Goal: Task Accomplishment & Management: Manage account settings

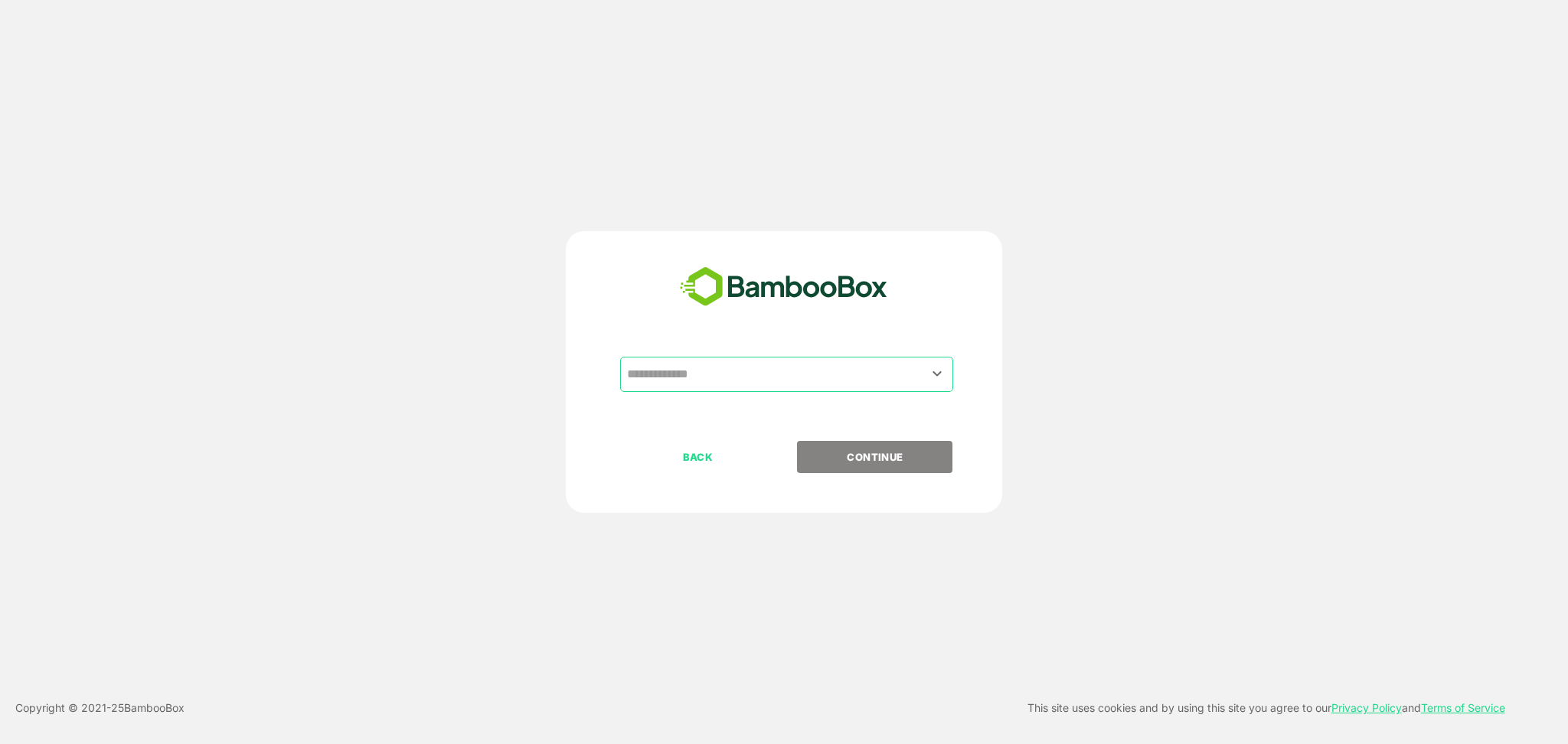
click at [695, 383] on input "text" at bounding box center [786, 374] width 327 height 29
click at [691, 375] on input "text" at bounding box center [786, 374] width 327 height 29
click at [923, 366] on input "text" at bounding box center [786, 374] width 327 height 29
click at [941, 375] on icon "Open" at bounding box center [938, 374] width 19 height 19
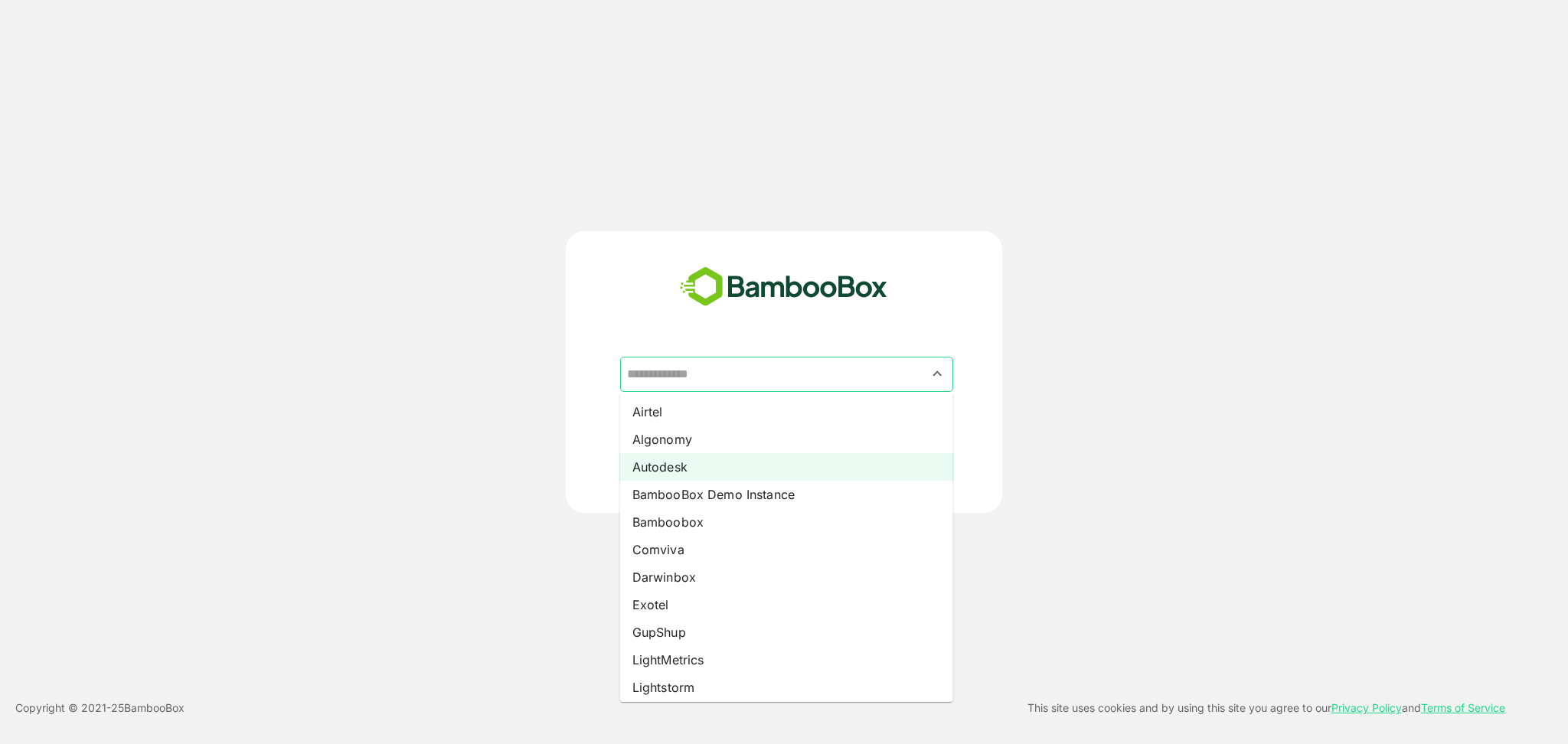
click at [859, 461] on li "Autodesk" at bounding box center [787, 466] width 334 height 27
type input "********"
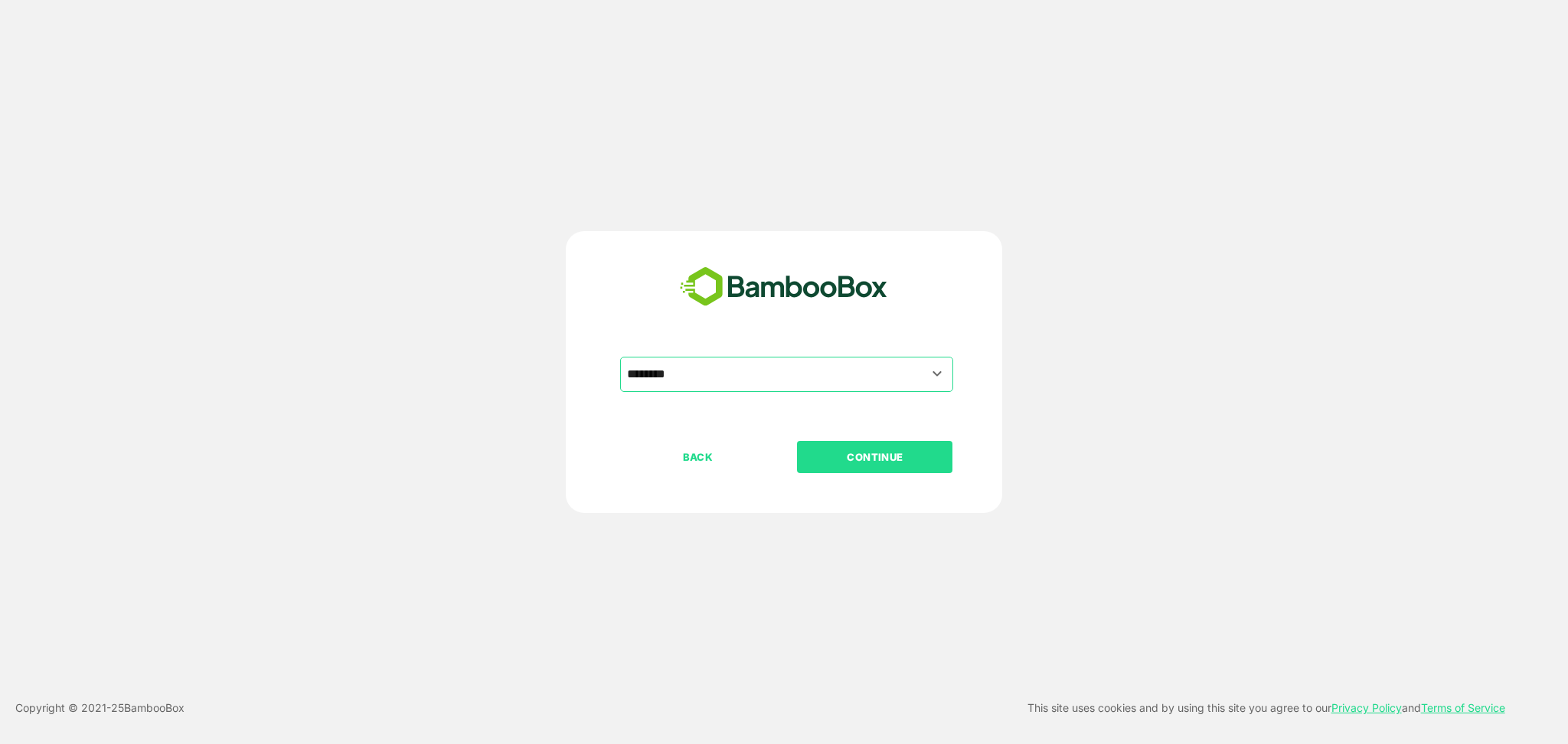
click at [891, 453] on p "CONTINUE" at bounding box center [875, 457] width 154 height 17
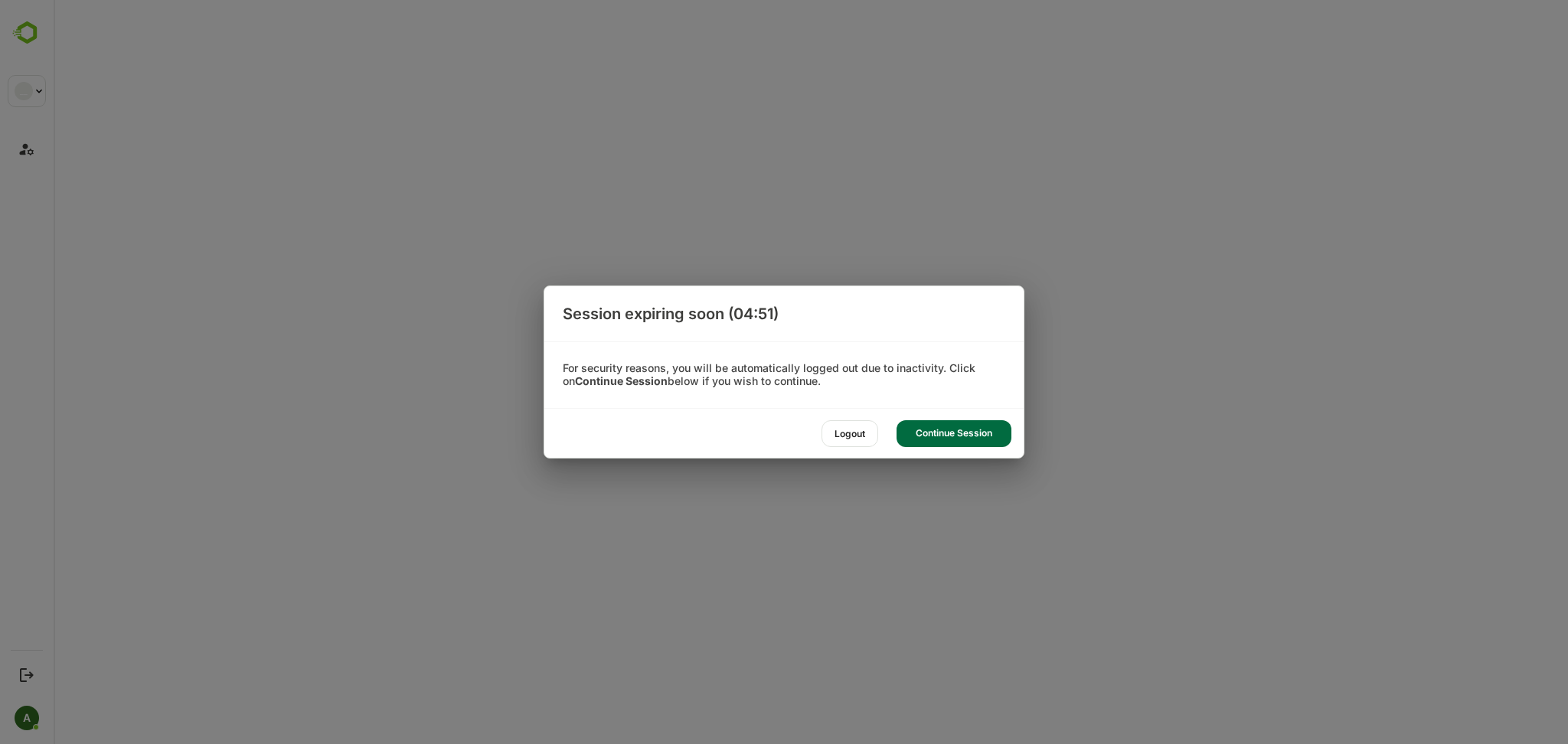
click at [970, 429] on div "Continue Session" at bounding box center [955, 433] width 115 height 26
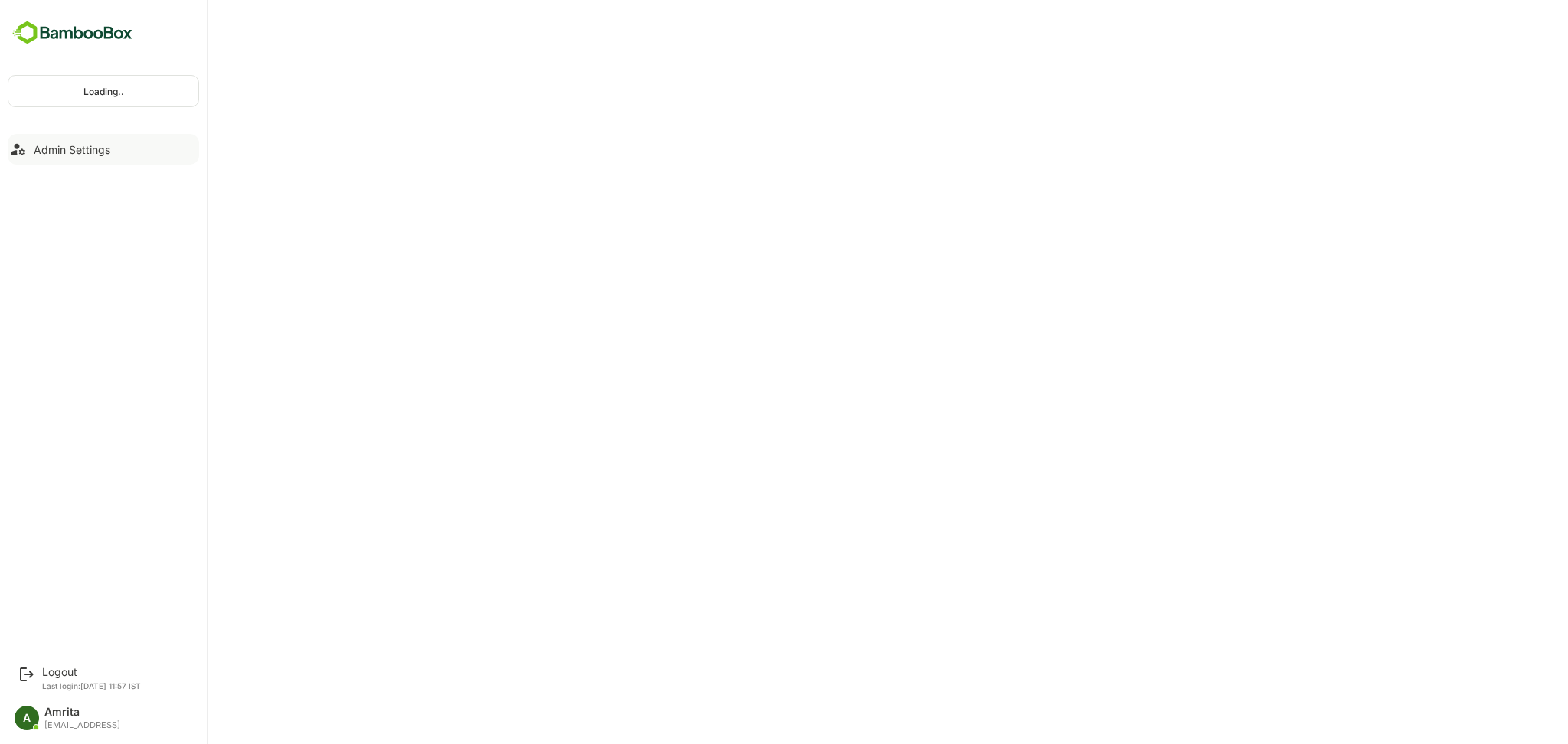
click at [29, 151] on button "Admin Settings" at bounding box center [103, 149] width 191 height 31
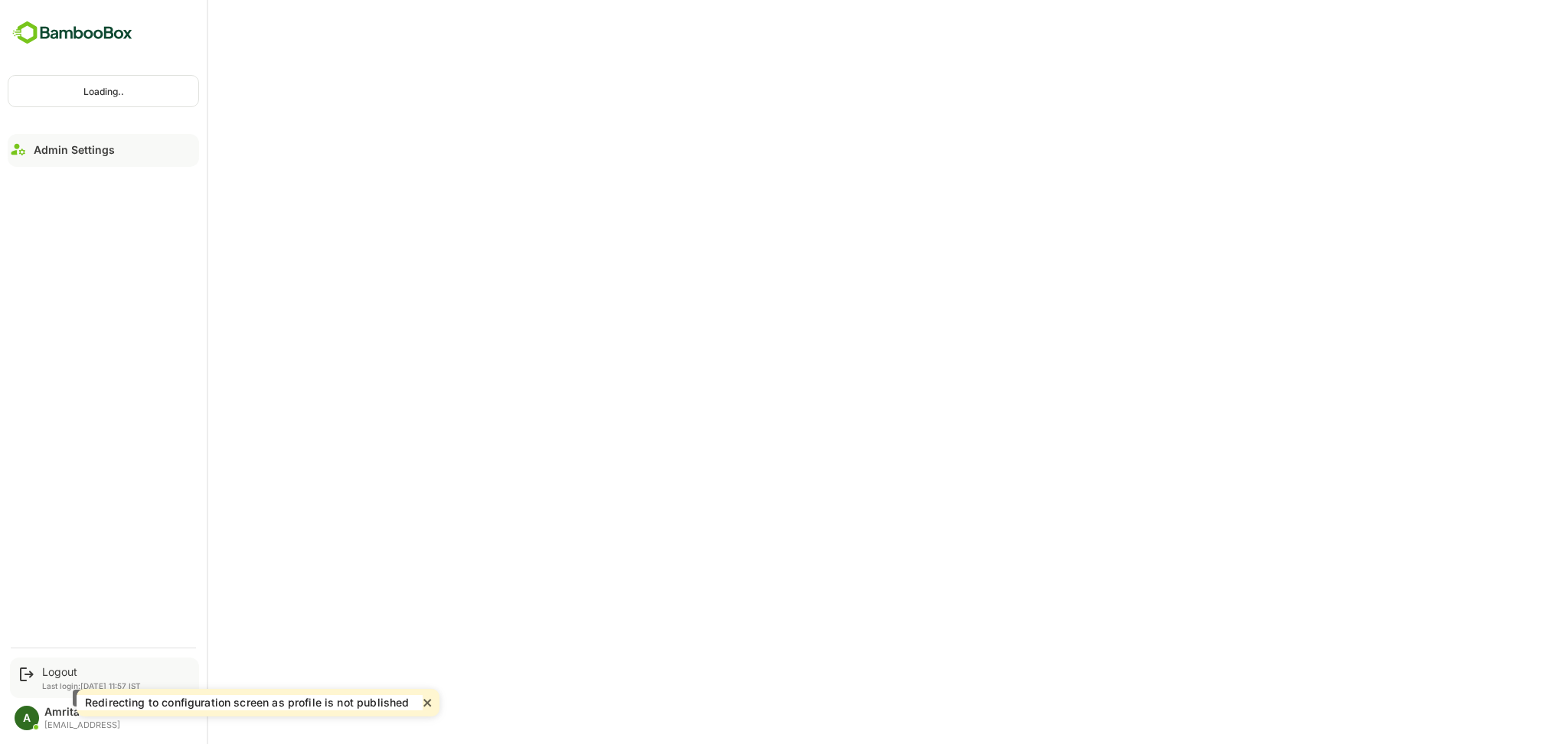
click at [58, 668] on div "Logout" at bounding box center [91, 671] width 99 height 13
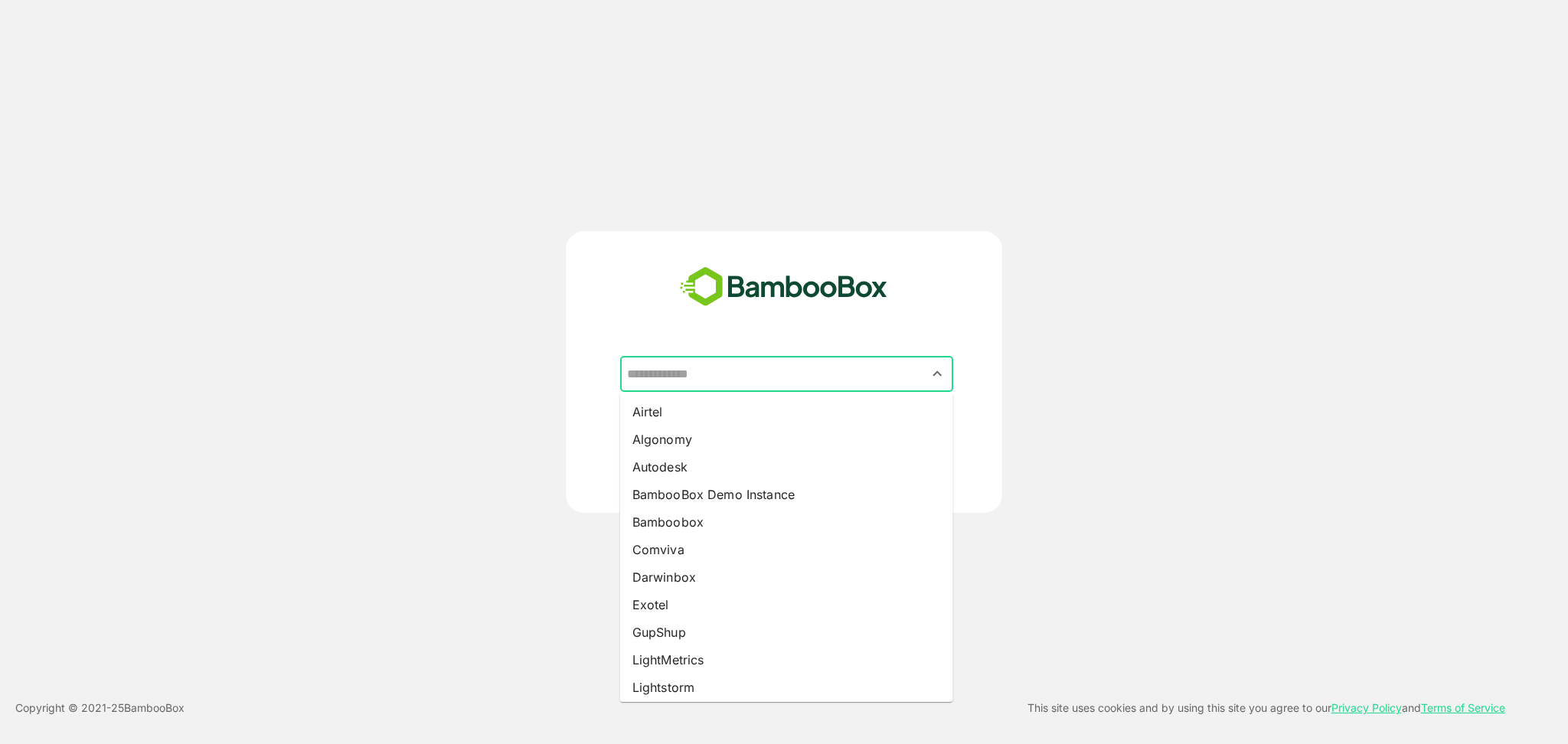
click at [829, 372] on input "text" at bounding box center [786, 374] width 327 height 29
click at [740, 468] on li "Autodesk" at bounding box center [787, 466] width 334 height 27
type input "********"
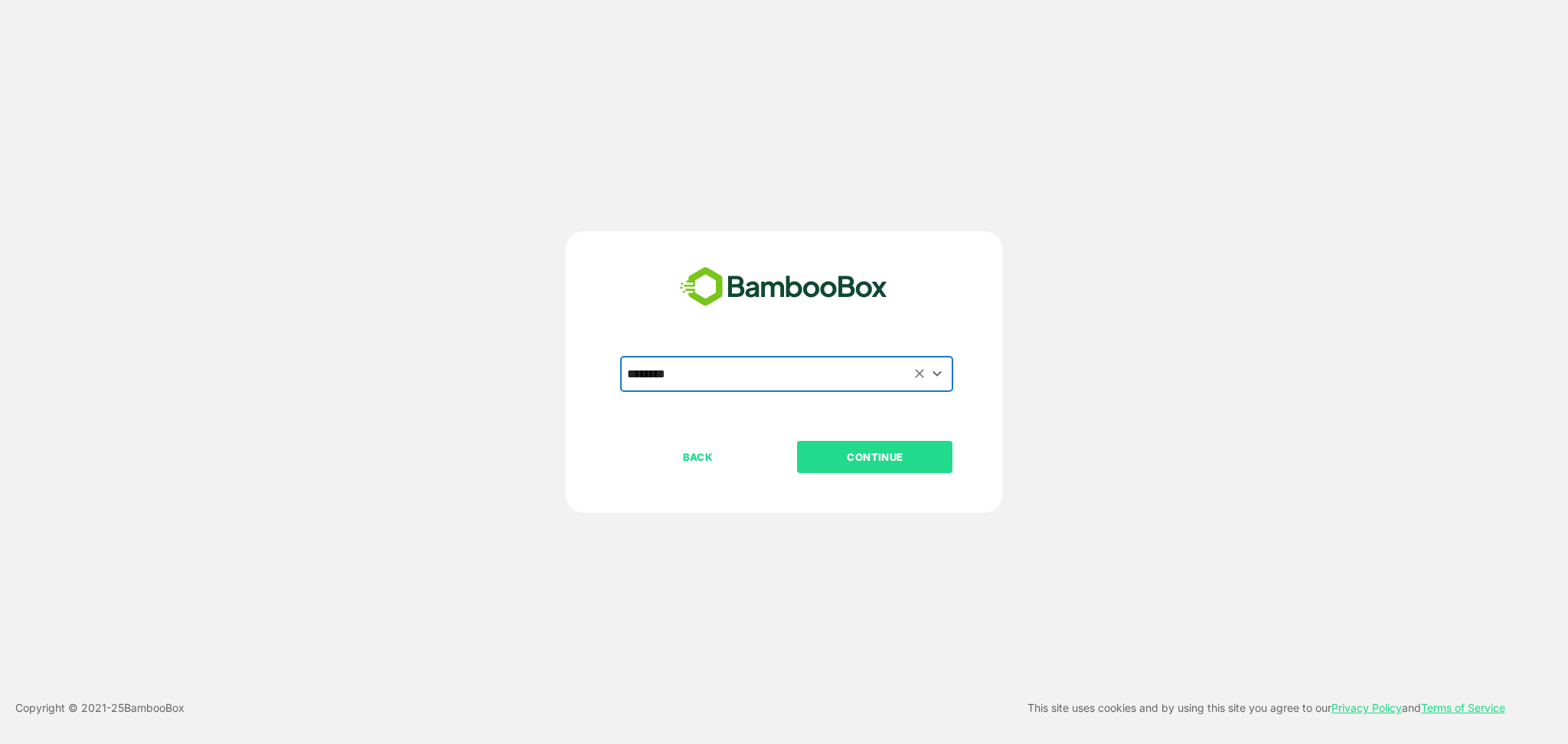
click at [834, 453] on p "CONTINUE" at bounding box center [875, 457] width 154 height 17
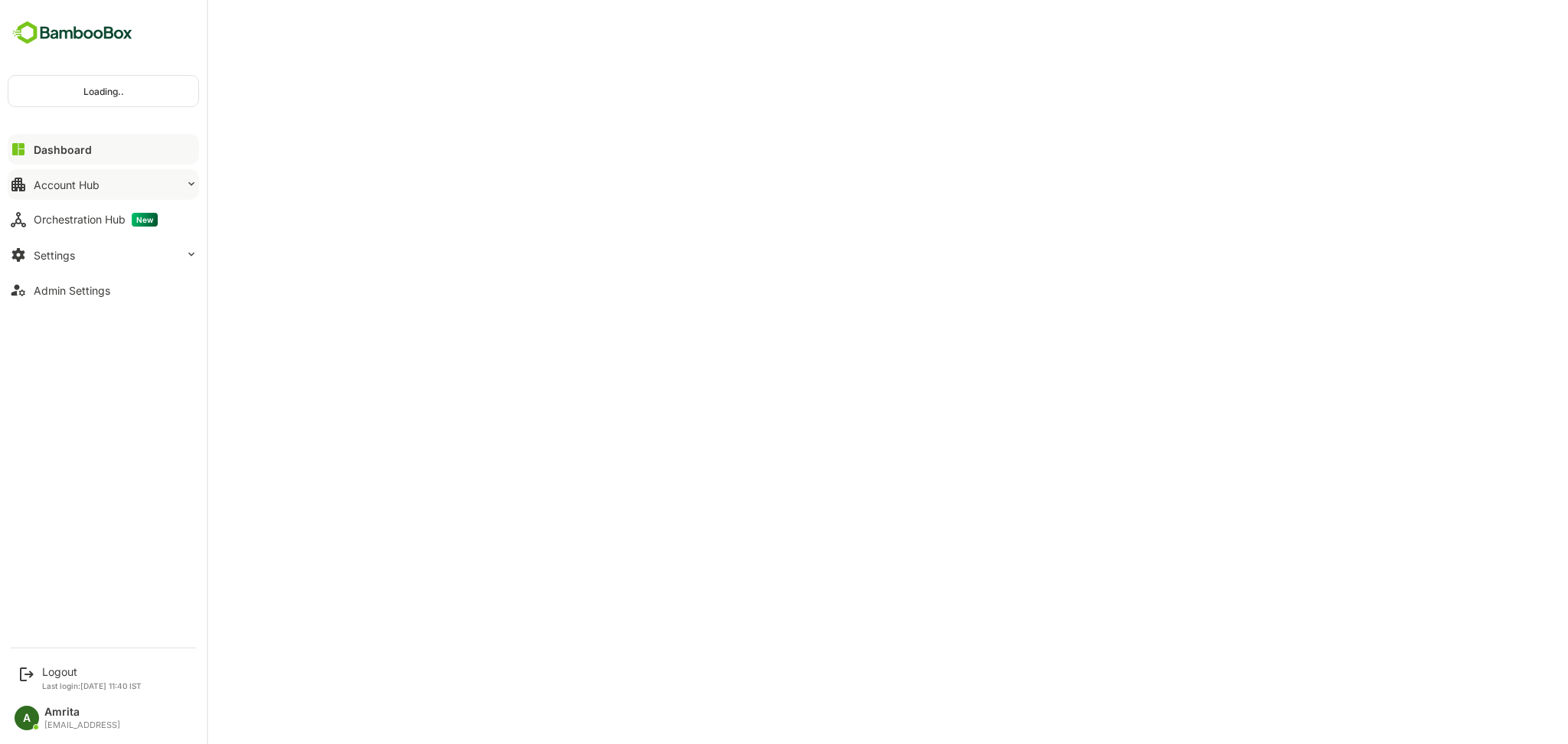
click at [34, 193] on button "Account Hub" at bounding box center [103, 185] width 191 height 31
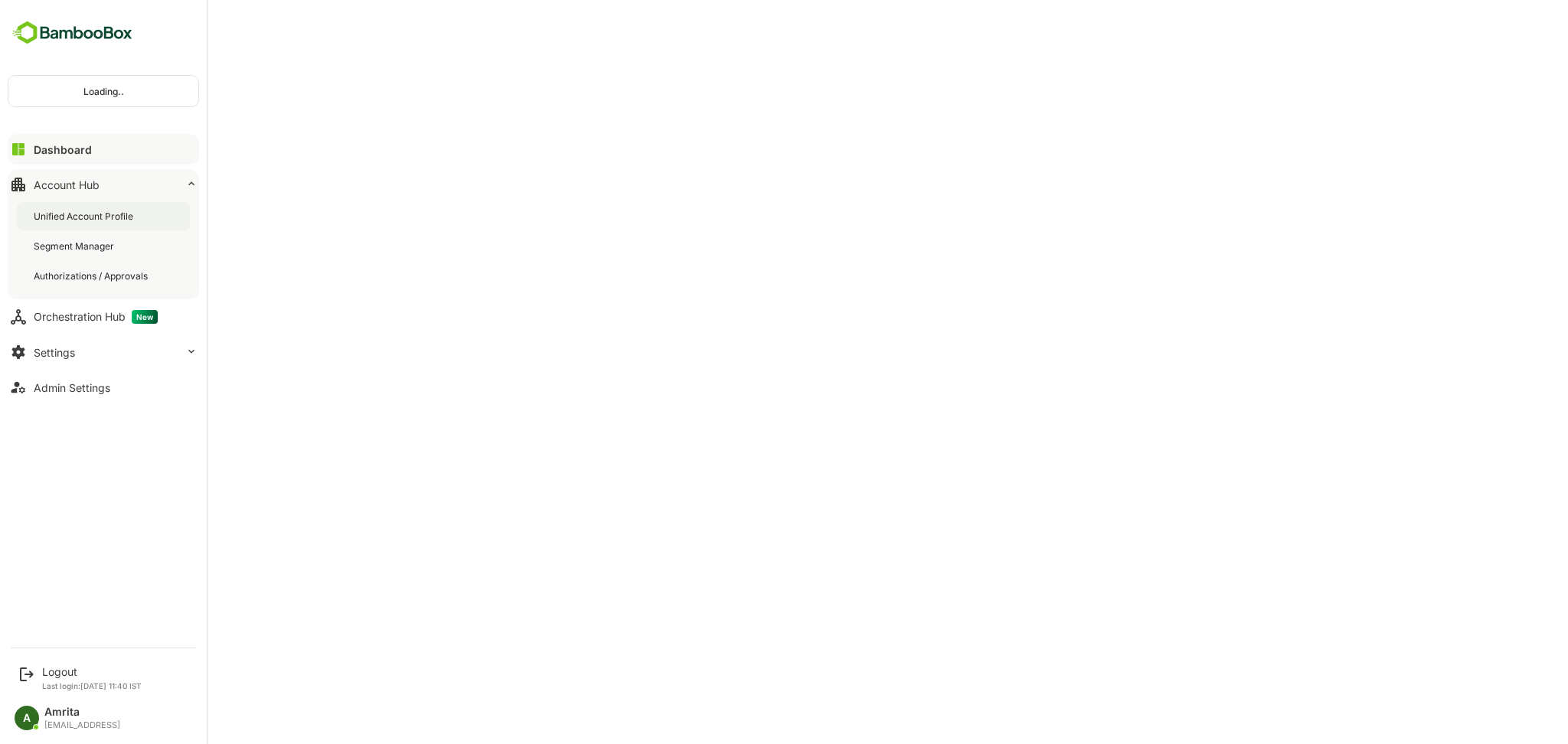
click at [51, 227] on div "Unified Account Profile" at bounding box center [104, 217] width 173 height 28
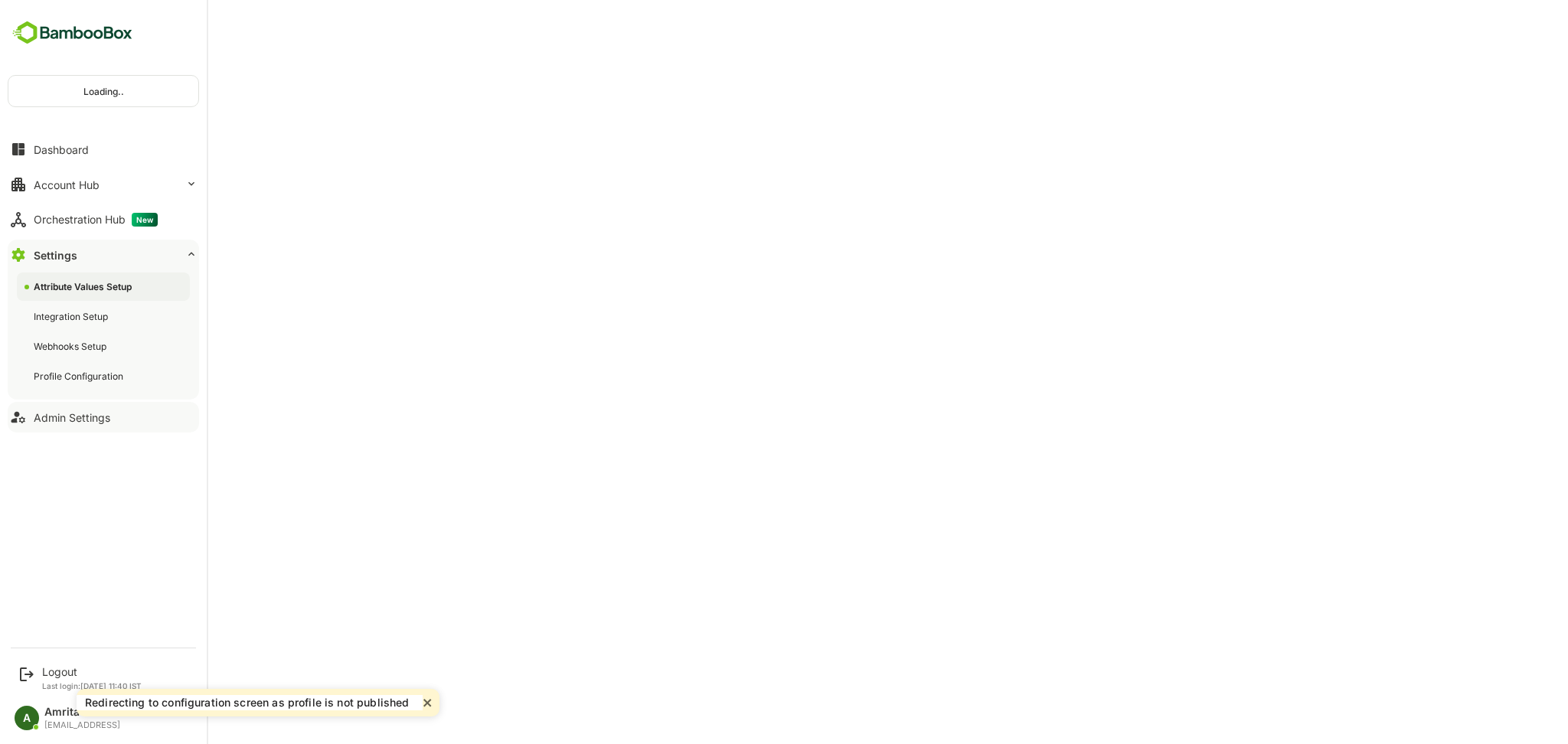
click at [74, 423] on button "Admin Settings" at bounding box center [103, 417] width 191 height 31
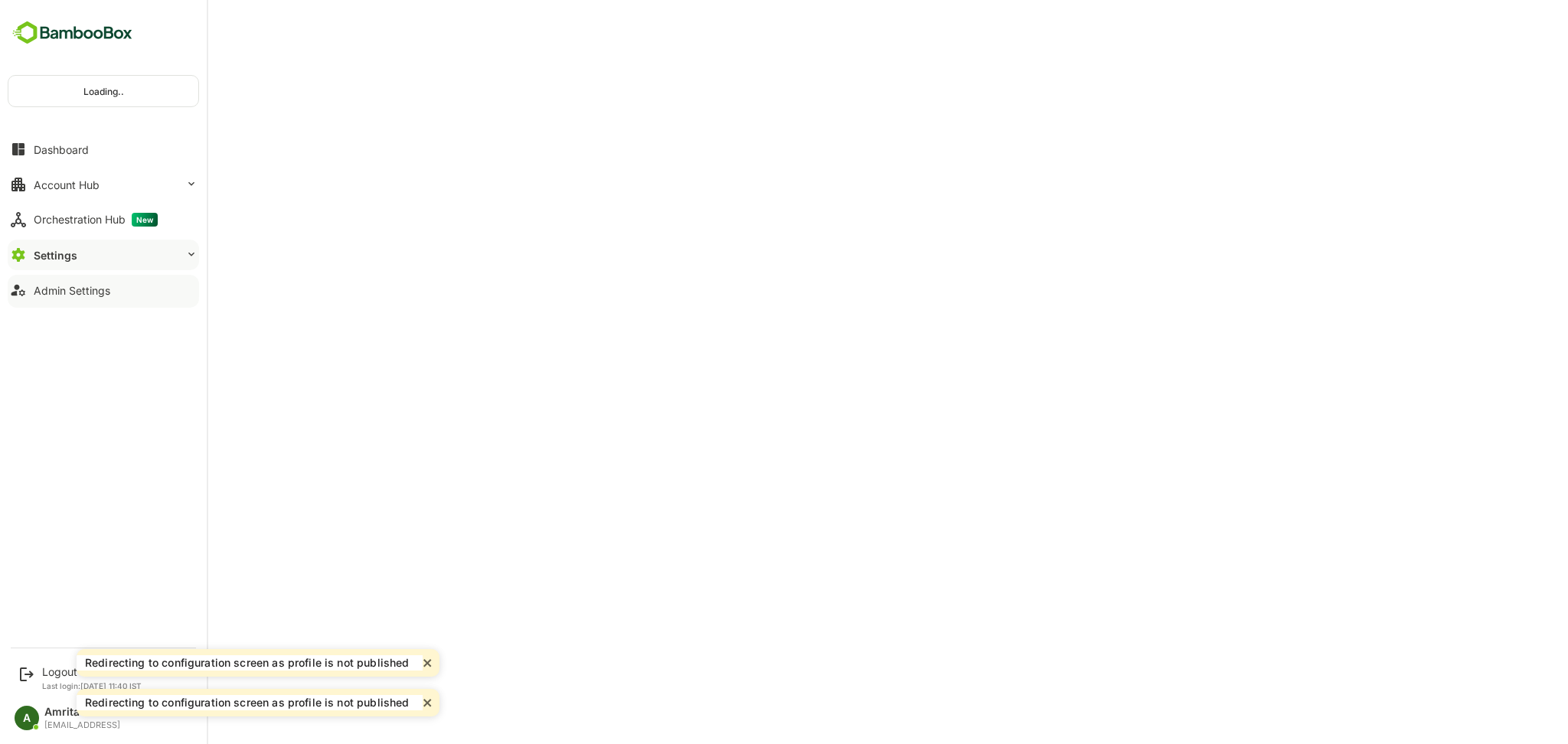
click at [79, 285] on div "Admin Settings" at bounding box center [72, 290] width 76 height 13
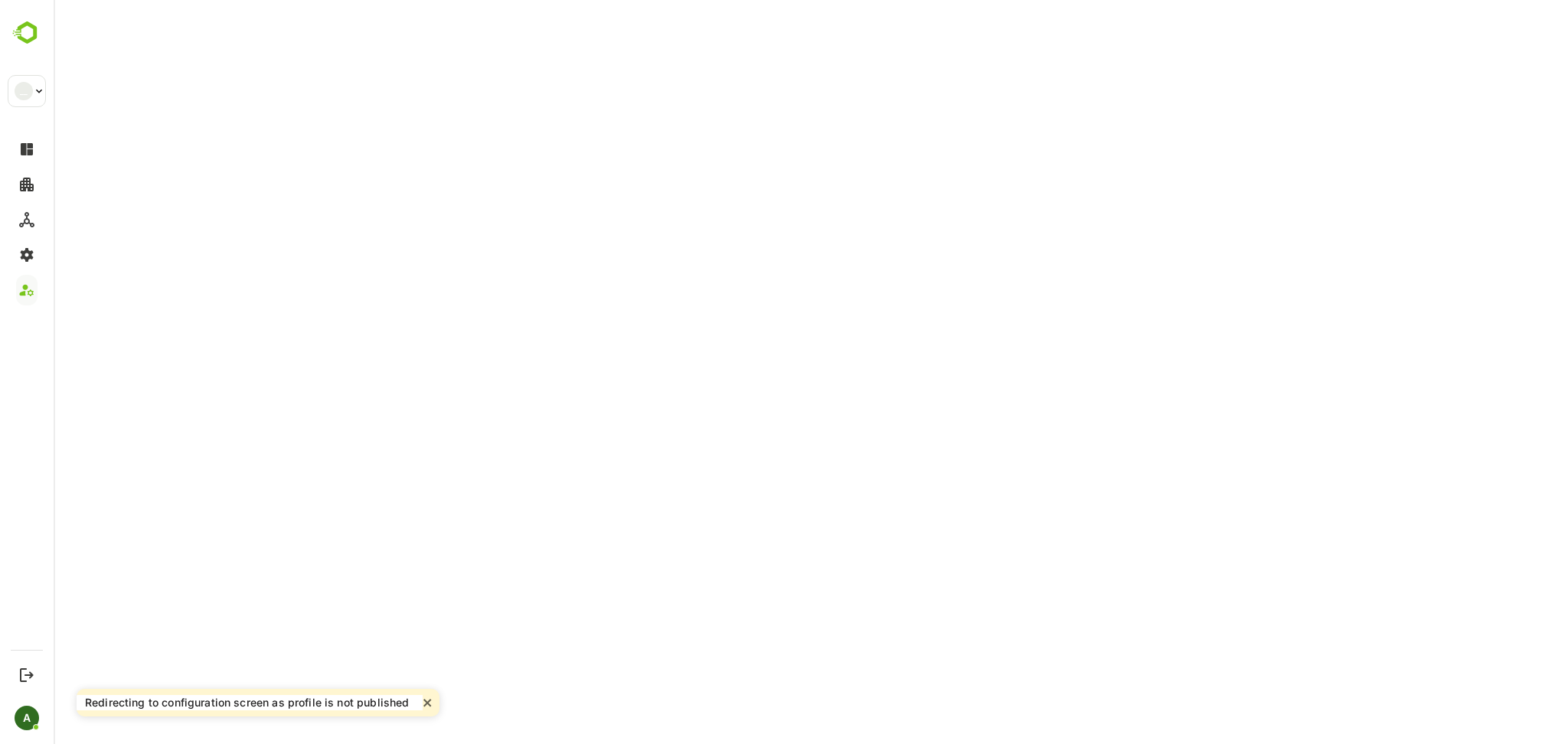
click at [423, 701] on icon "close" at bounding box center [427, 703] width 8 height 8
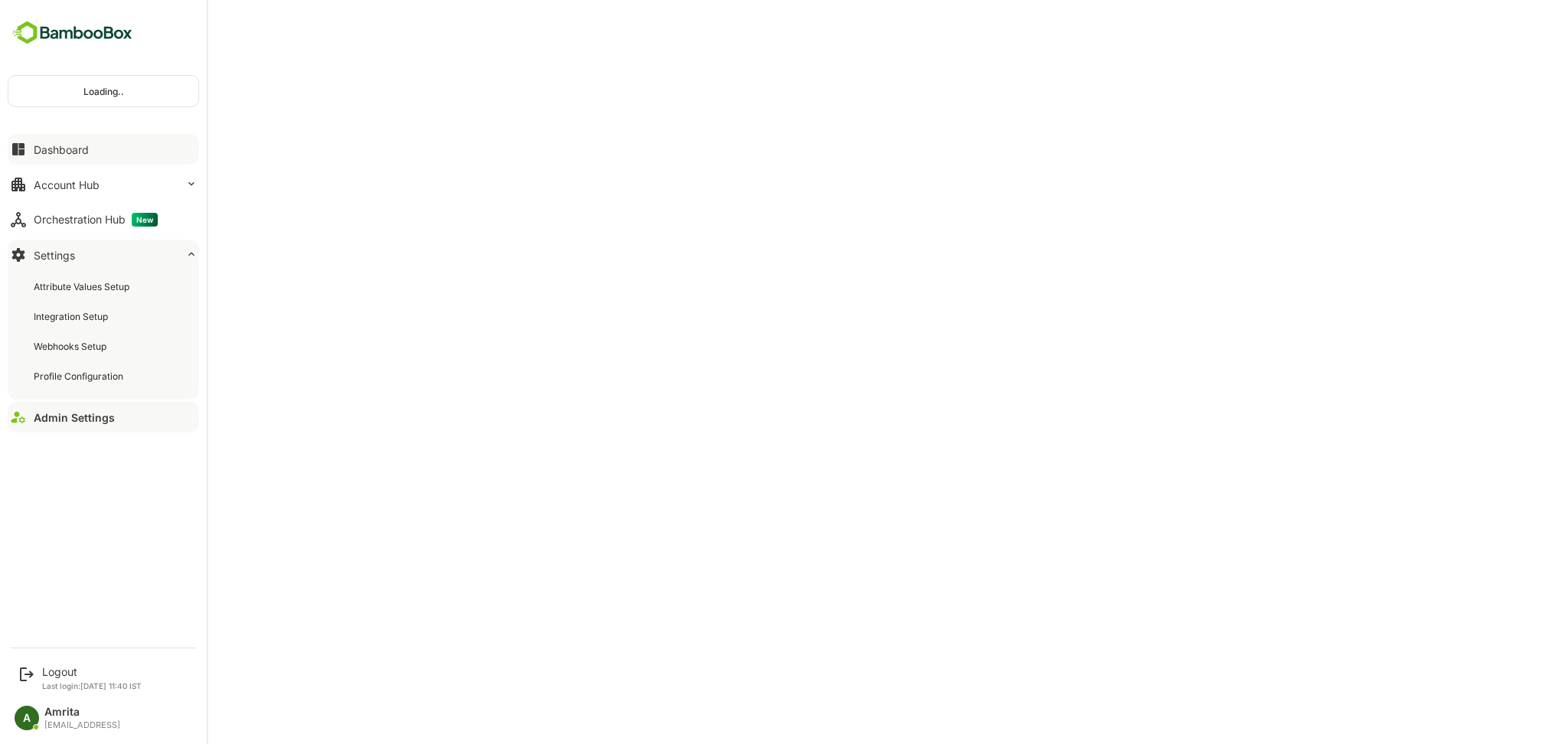
click at [31, 152] on button "Dashboard" at bounding box center [103, 149] width 191 height 31
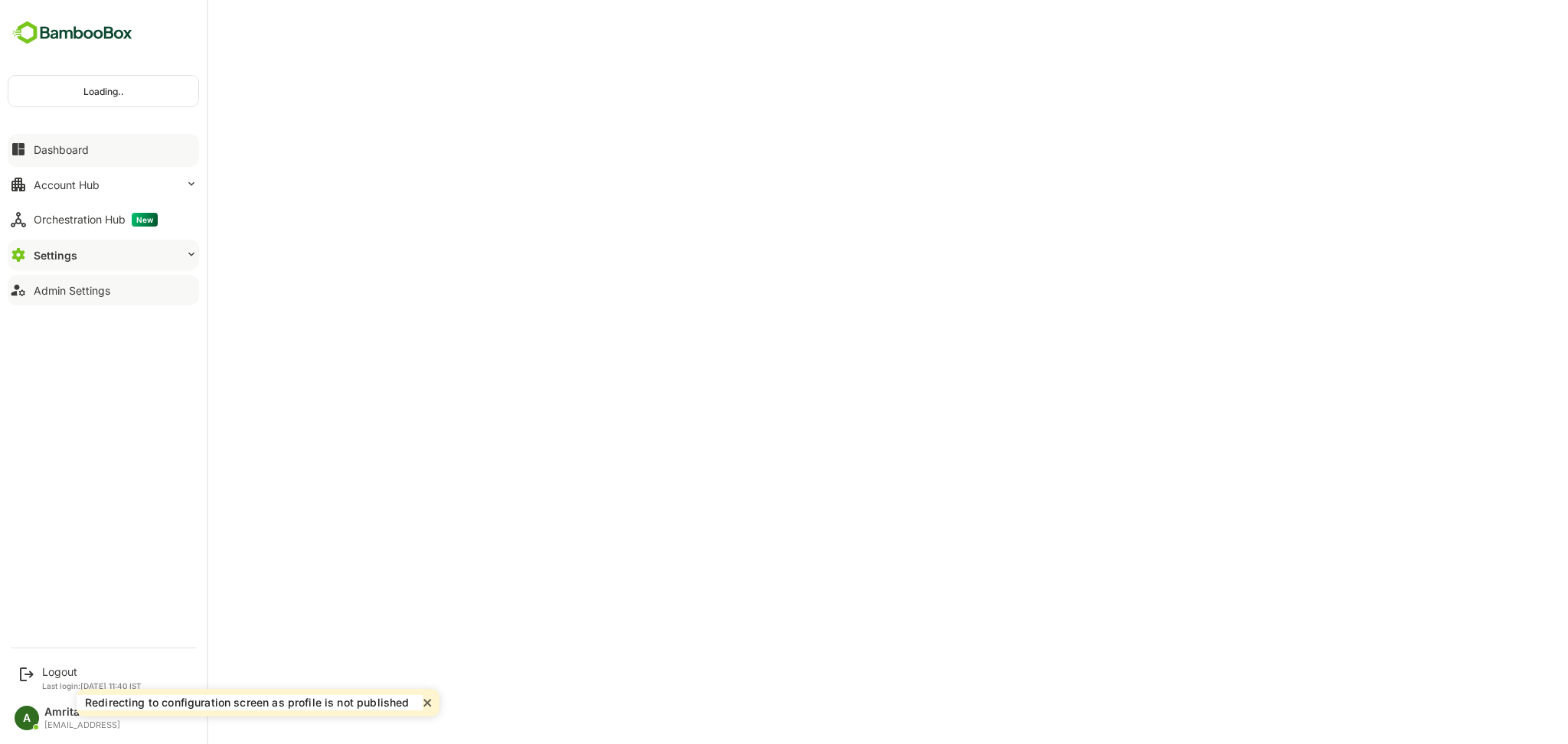
click at [80, 289] on div "Admin Settings" at bounding box center [72, 290] width 76 height 13
click at [181, 248] on button "Settings" at bounding box center [103, 254] width 191 height 31
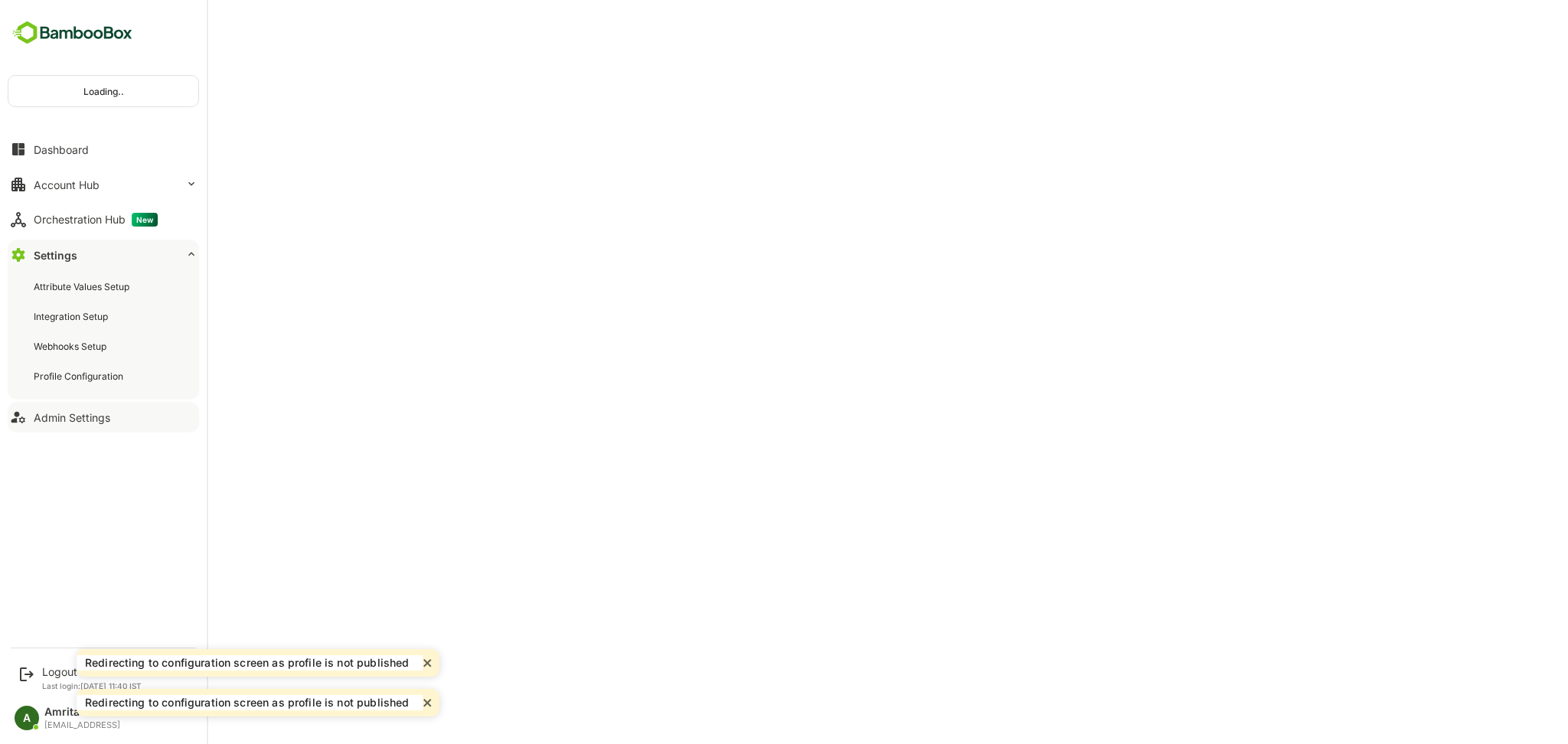
click at [92, 419] on div "Admin Settings" at bounding box center [72, 417] width 76 height 13
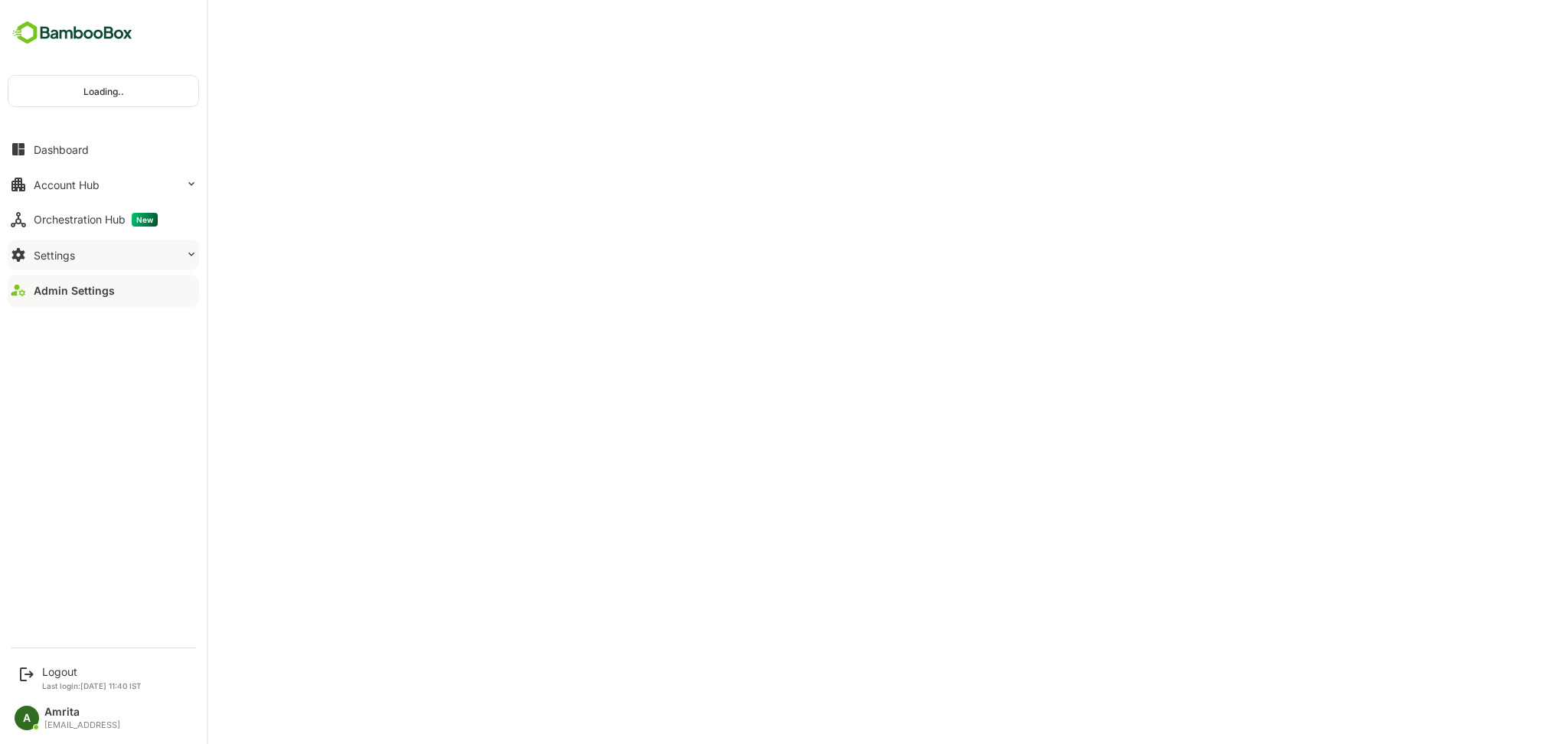
click at [59, 255] on div "Settings" at bounding box center [55, 255] width 41 height 13
click at [63, 259] on div "Settings" at bounding box center [55, 255] width 41 height 13
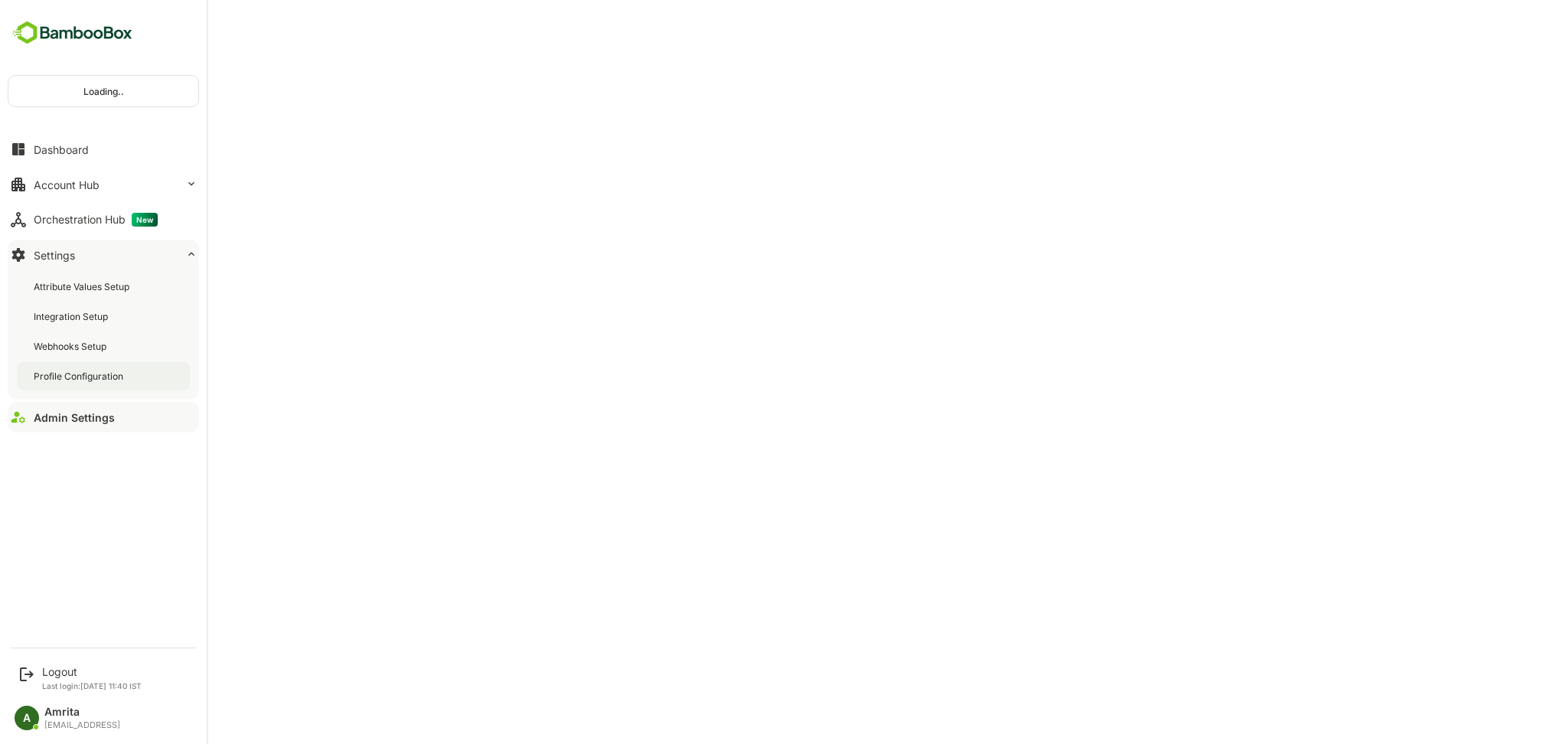
click at [81, 378] on div "Profile Configuration" at bounding box center [80, 377] width 92 height 13
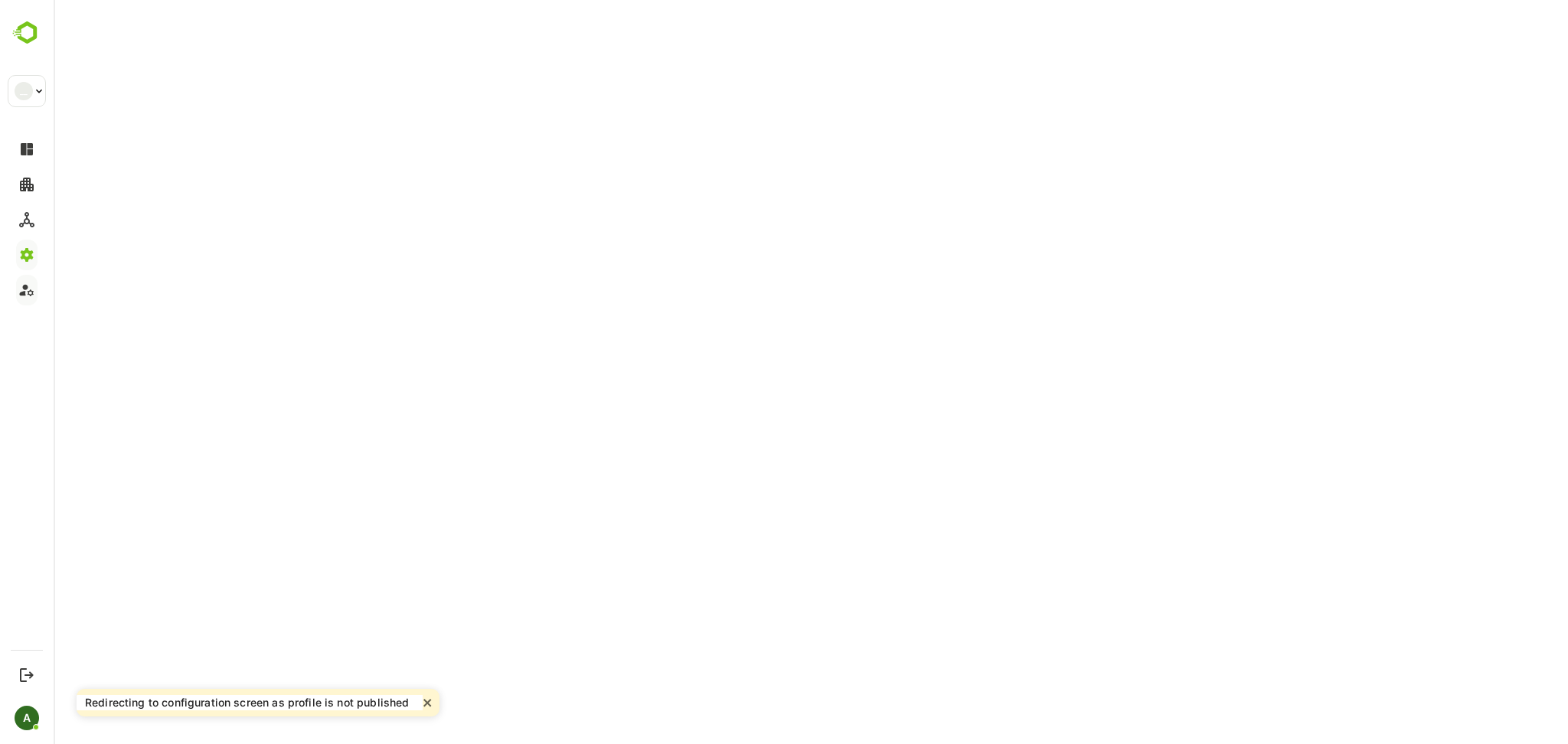
click at [419, 701] on div "Redirecting to configuration screen as profile is not published" at bounding box center [253, 703] width 338 height 15
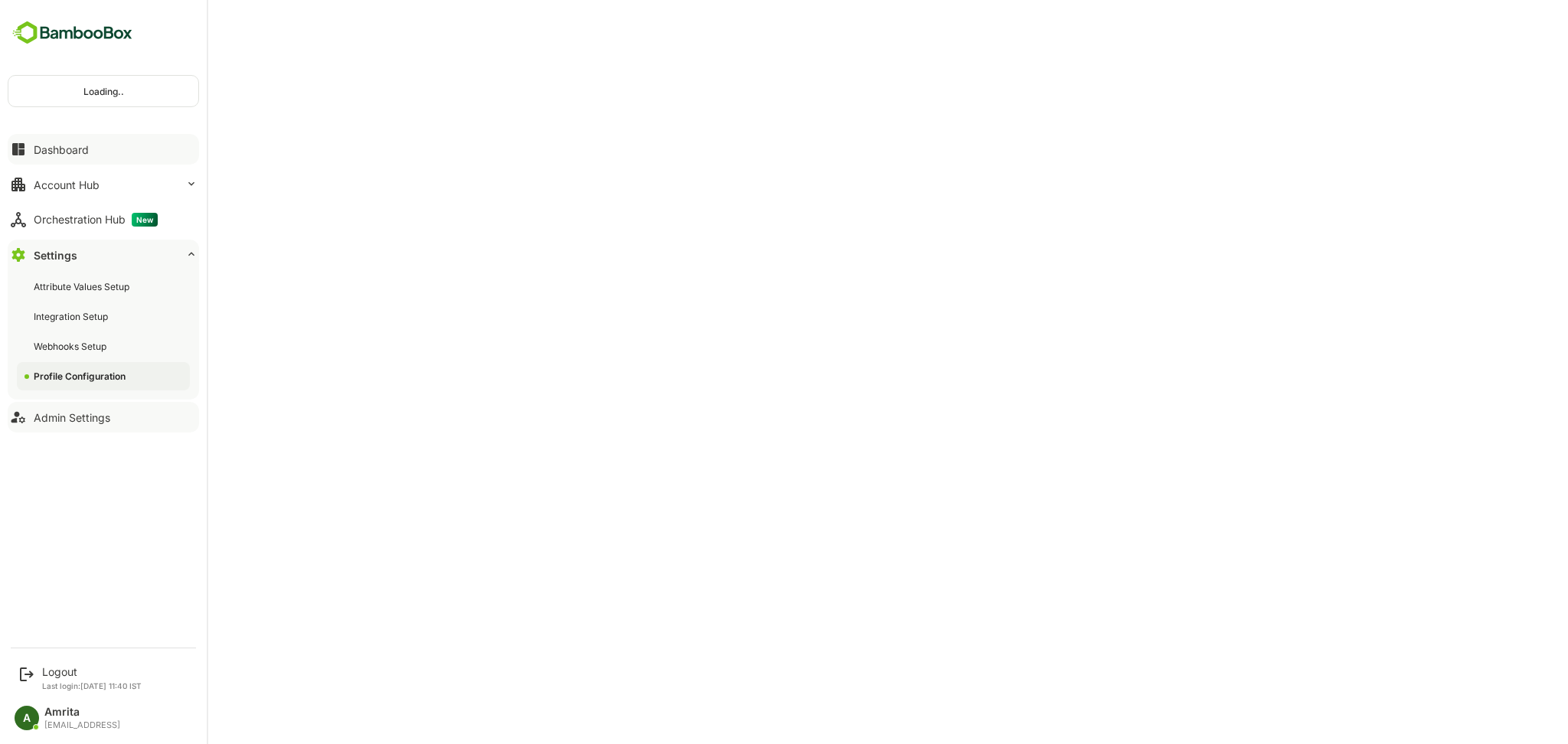
click at [38, 154] on div "Dashboard" at bounding box center [61, 150] width 56 height 13
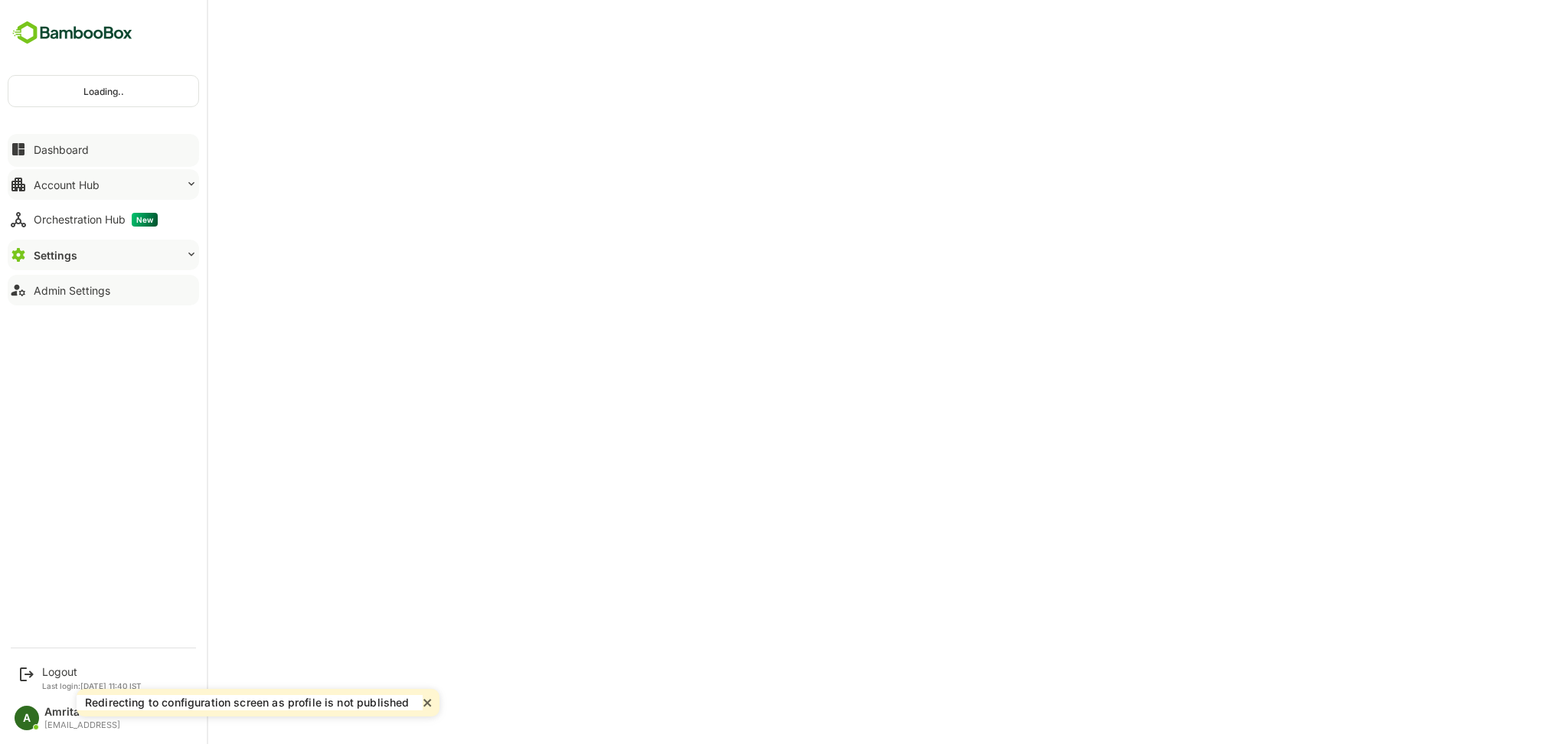
click at [70, 188] on div "Account Hub" at bounding box center [67, 185] width 66 height 13
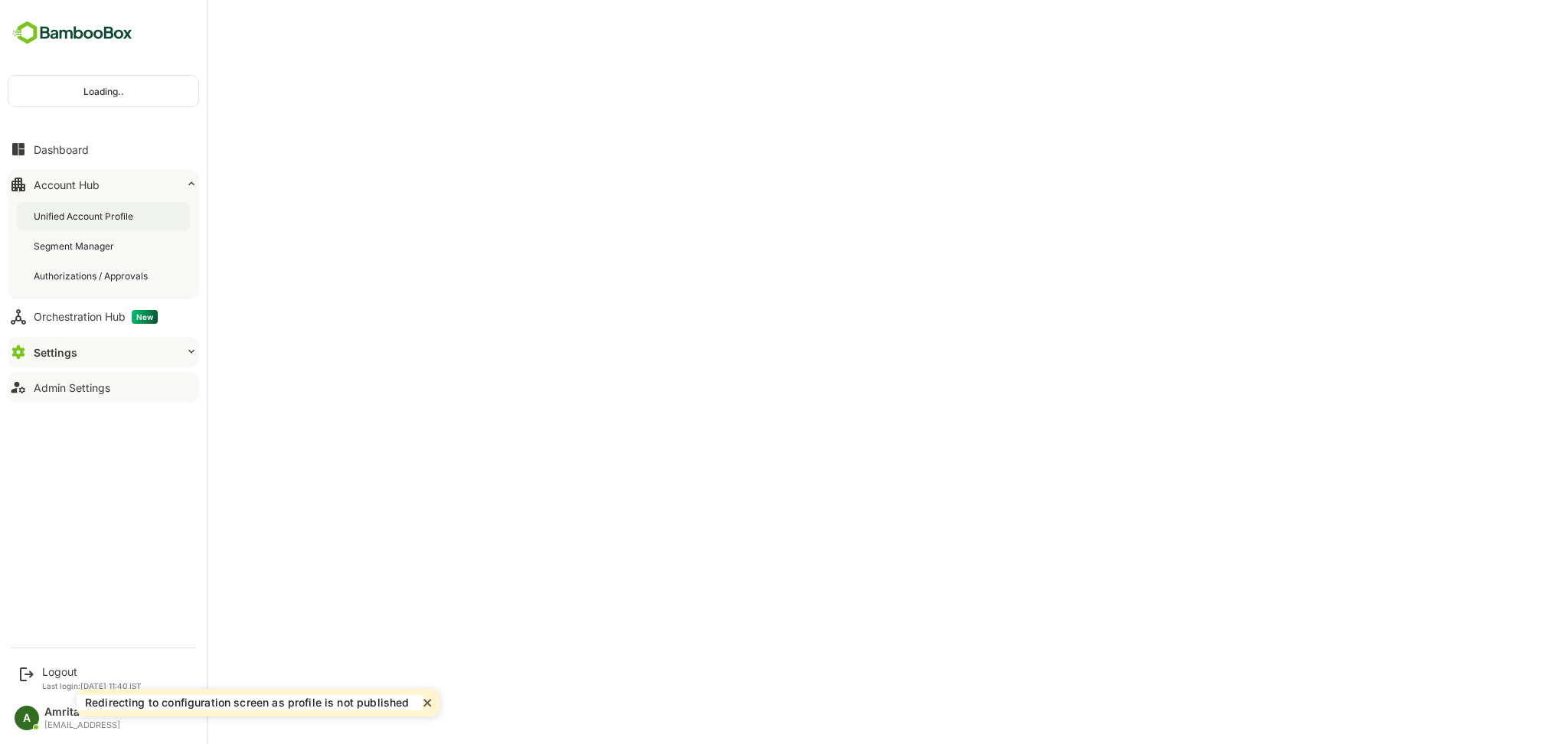
click at [70, 212] on div "Unified Account Profile" at bounding box center [85, 217] width 103 height 13
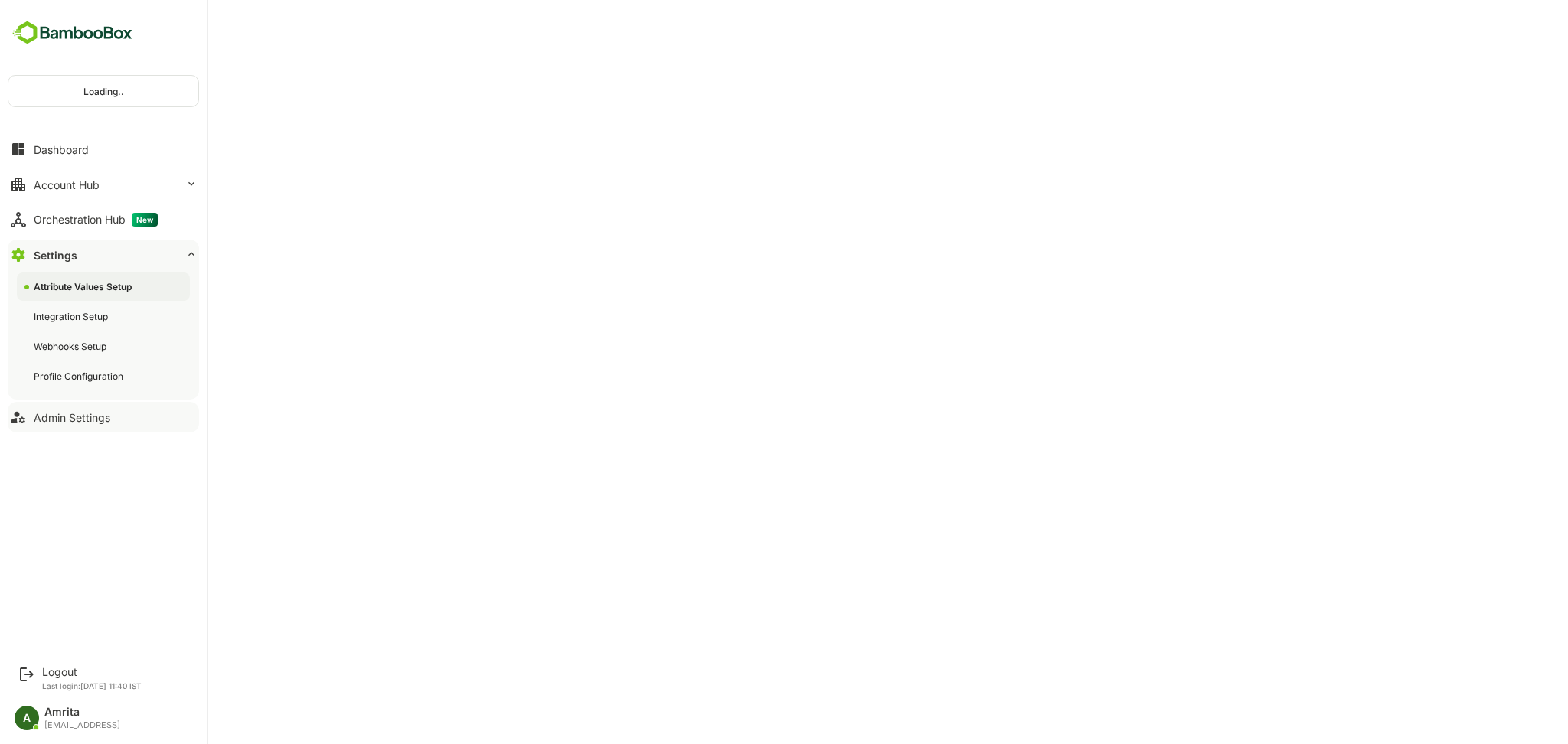
click at [129, 417] on button "Admin Settings" at bounding box center [103, 417] width 191 height 31
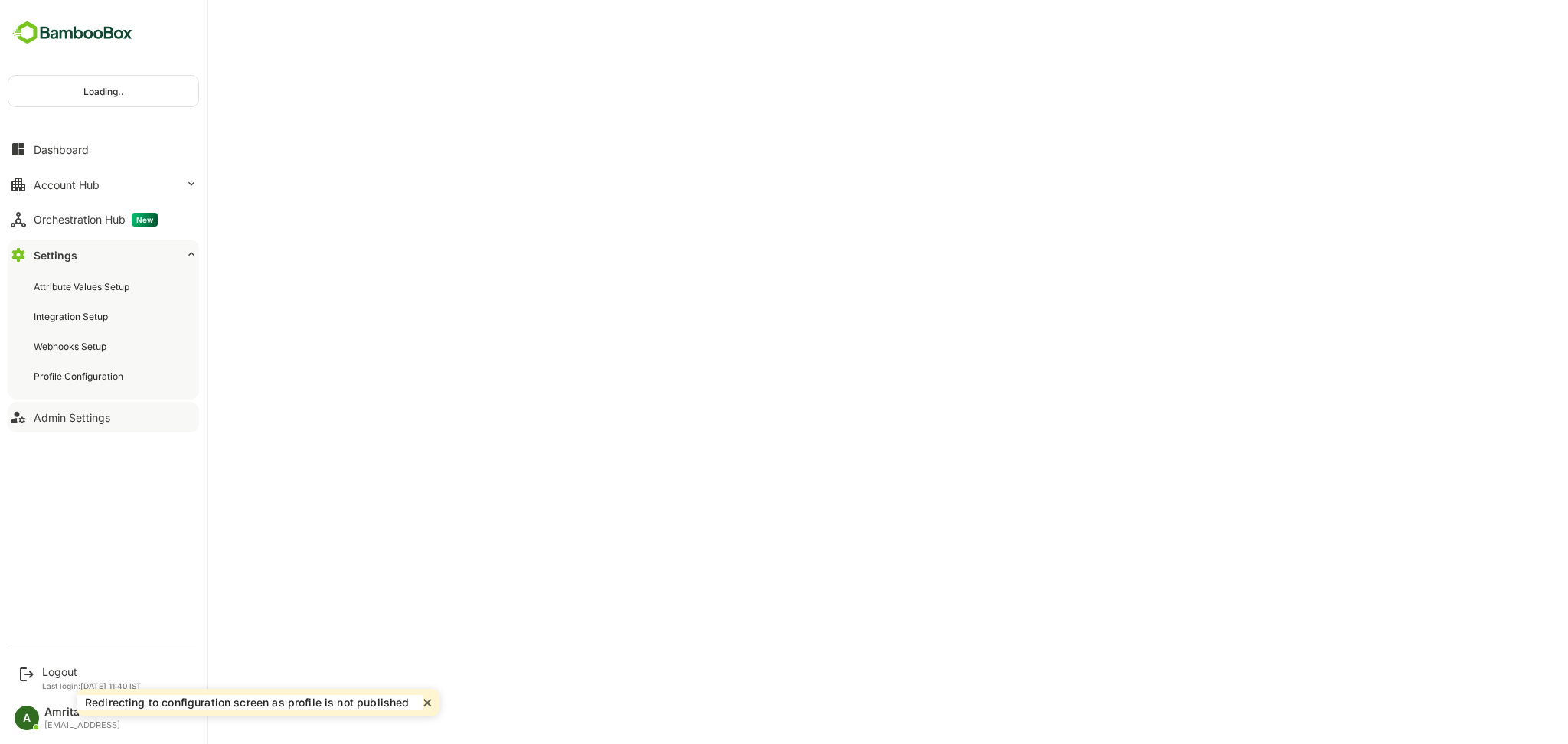
click at [95, 415] on div "Admin Settings" at bounding box center [72, 417] width 76 height 13
click at [52, 676] on div "Logout" at bounding box center [92, 671] width 100 height 13
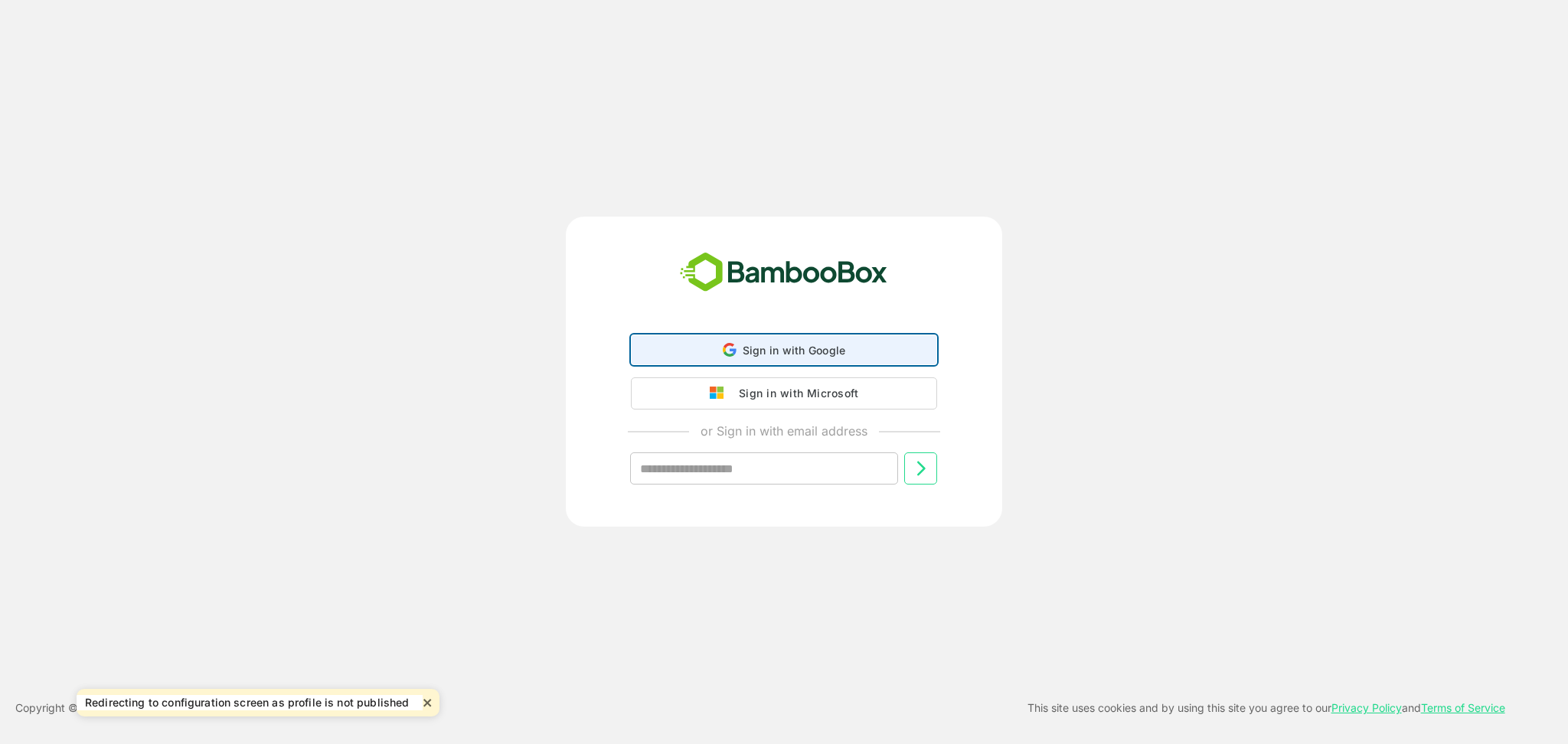
click at [798, 358] on div "Sign in with Google Sign in with Google. Opens in new tab" at bounding box center [784, 349] width 286 height 29
click at [755, 350] on div "Sign in with Microsoft or Sign in with email address ​" at bounding box center [784, 371] width 436 height 310
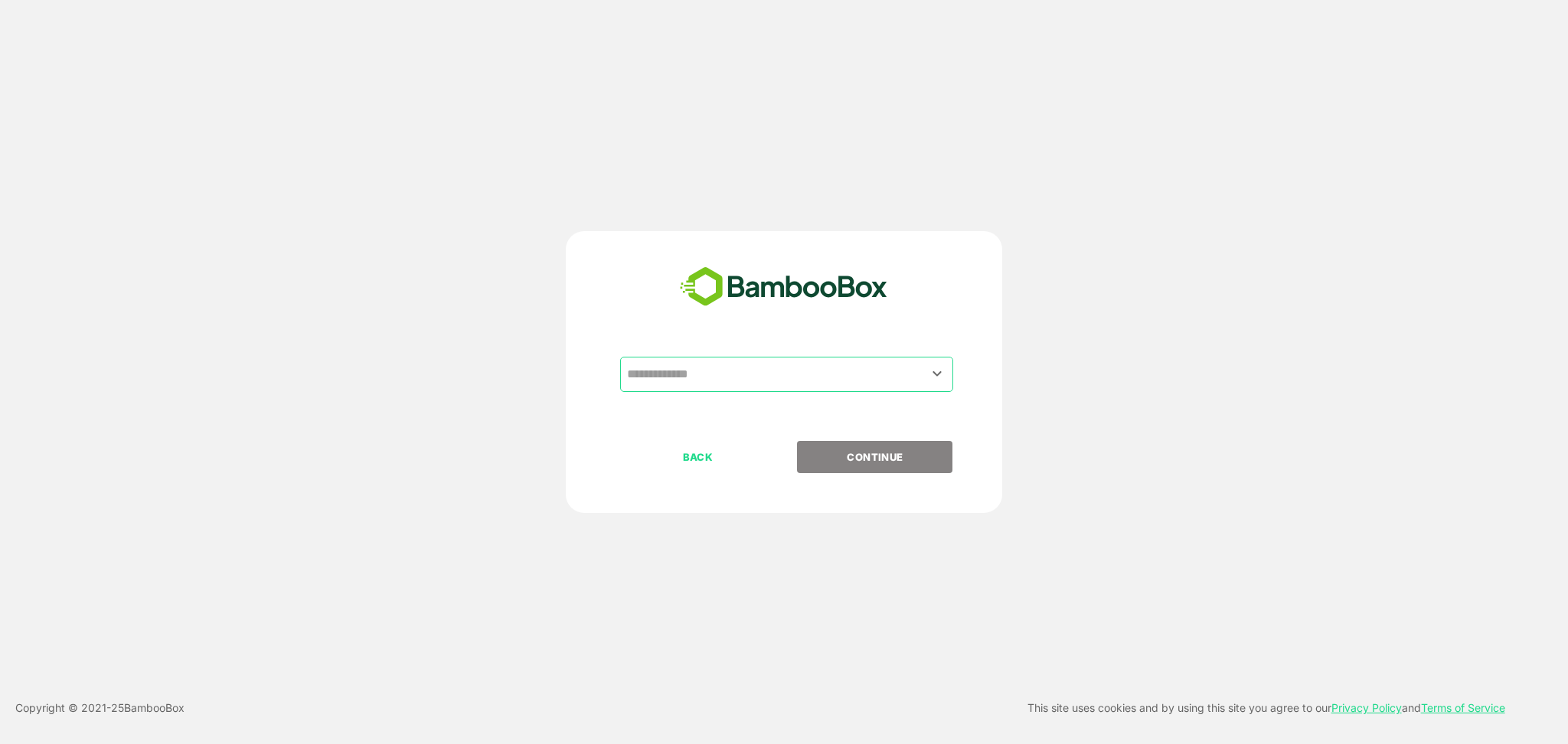
click at [755, 372] on input "text" at bounding box center [786, 374] width 327 height 29
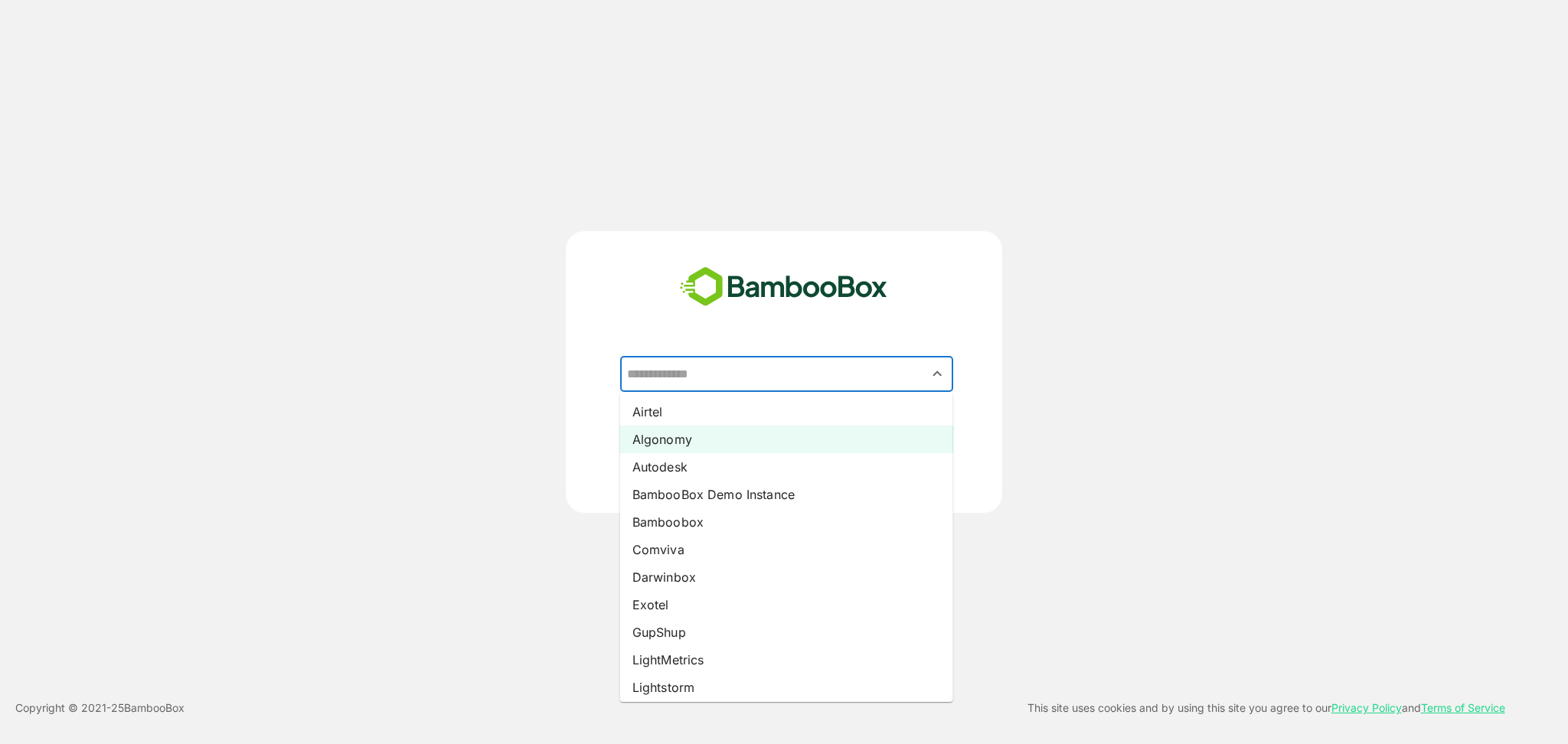
click at [740, 444] on li "Algonomy" at bounding box center [787, 439] width 334 height 27
type input "********"
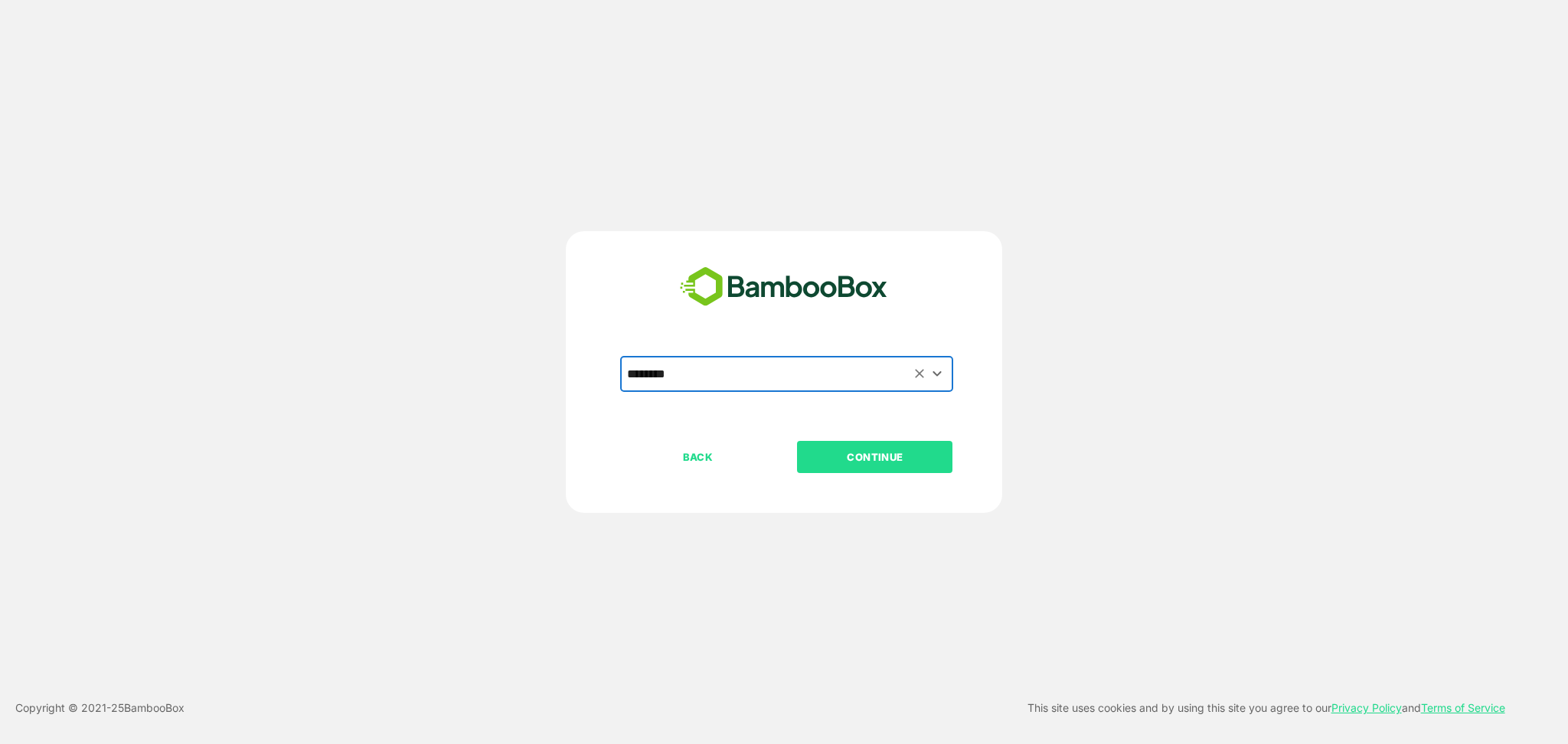
click at [836, 465] on button "CONTINUE" at bounding box center [874, 457] width 155 height 32
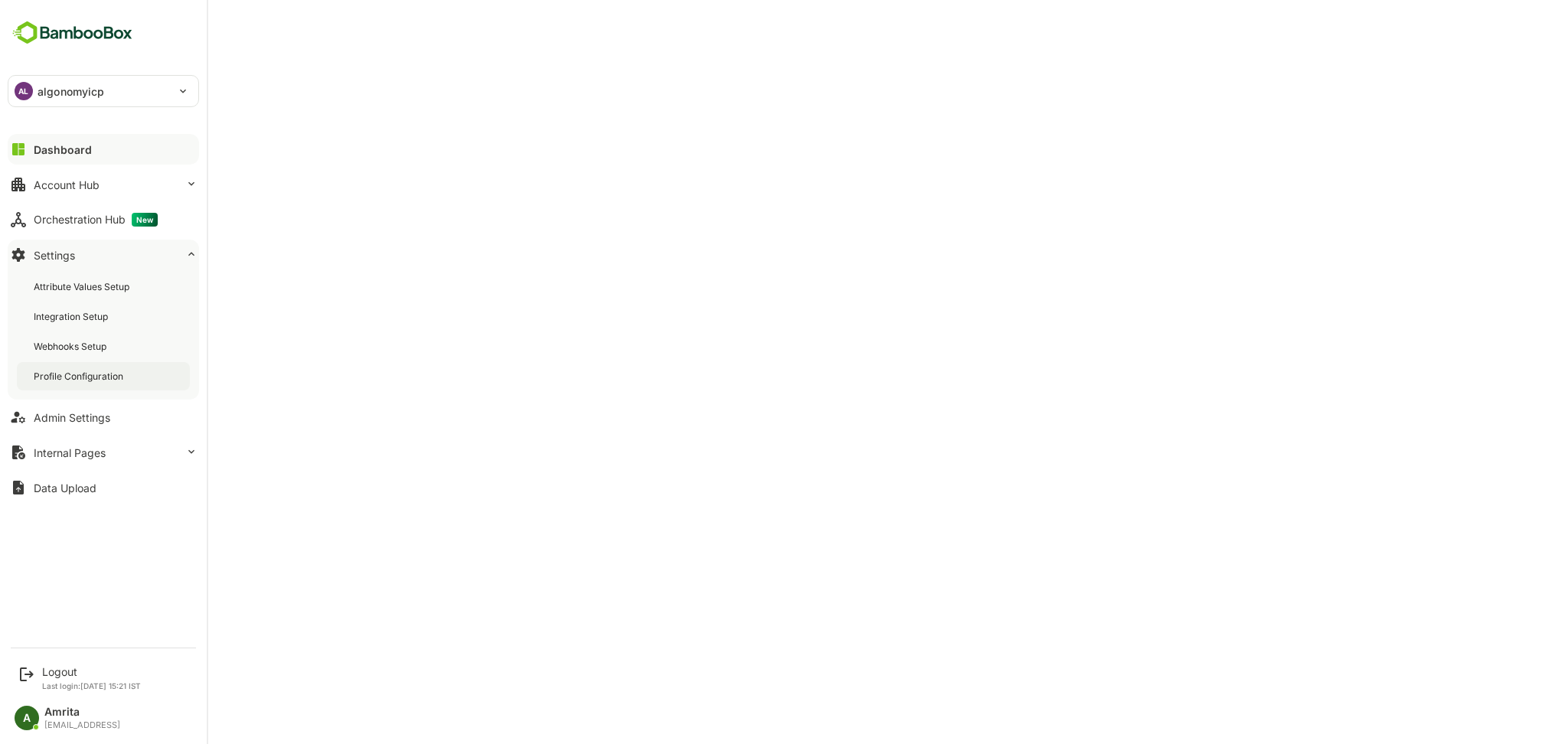
click at [64, 379] on div "Profile Configuration" at bounding box center [80, 377] width 92 height 13
click at [189, 446] on icon at bounding box center [191, 451] width 12 height 12
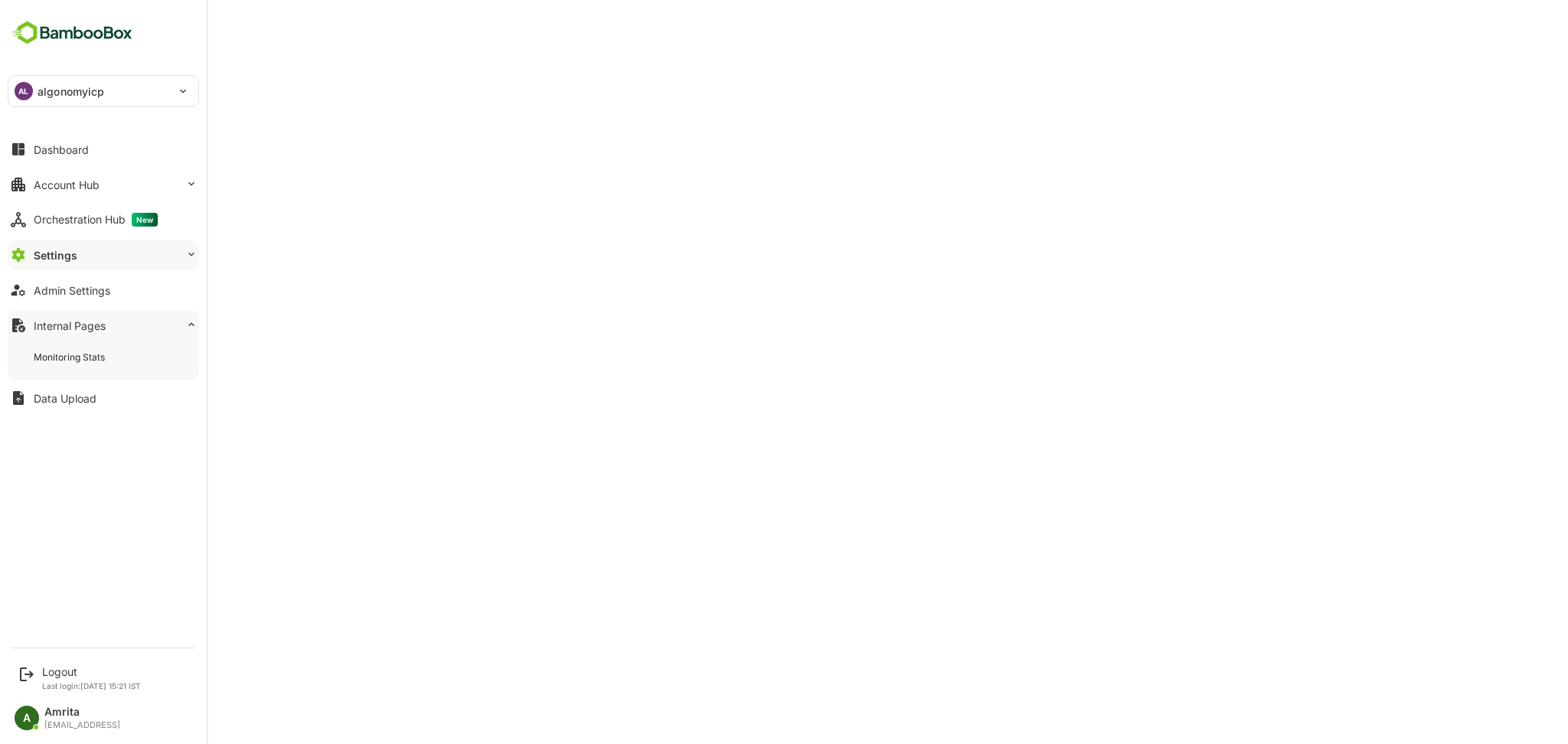
click at [127, 252] on button "Settings" at bounding box center [103, 254] width 191 height 31
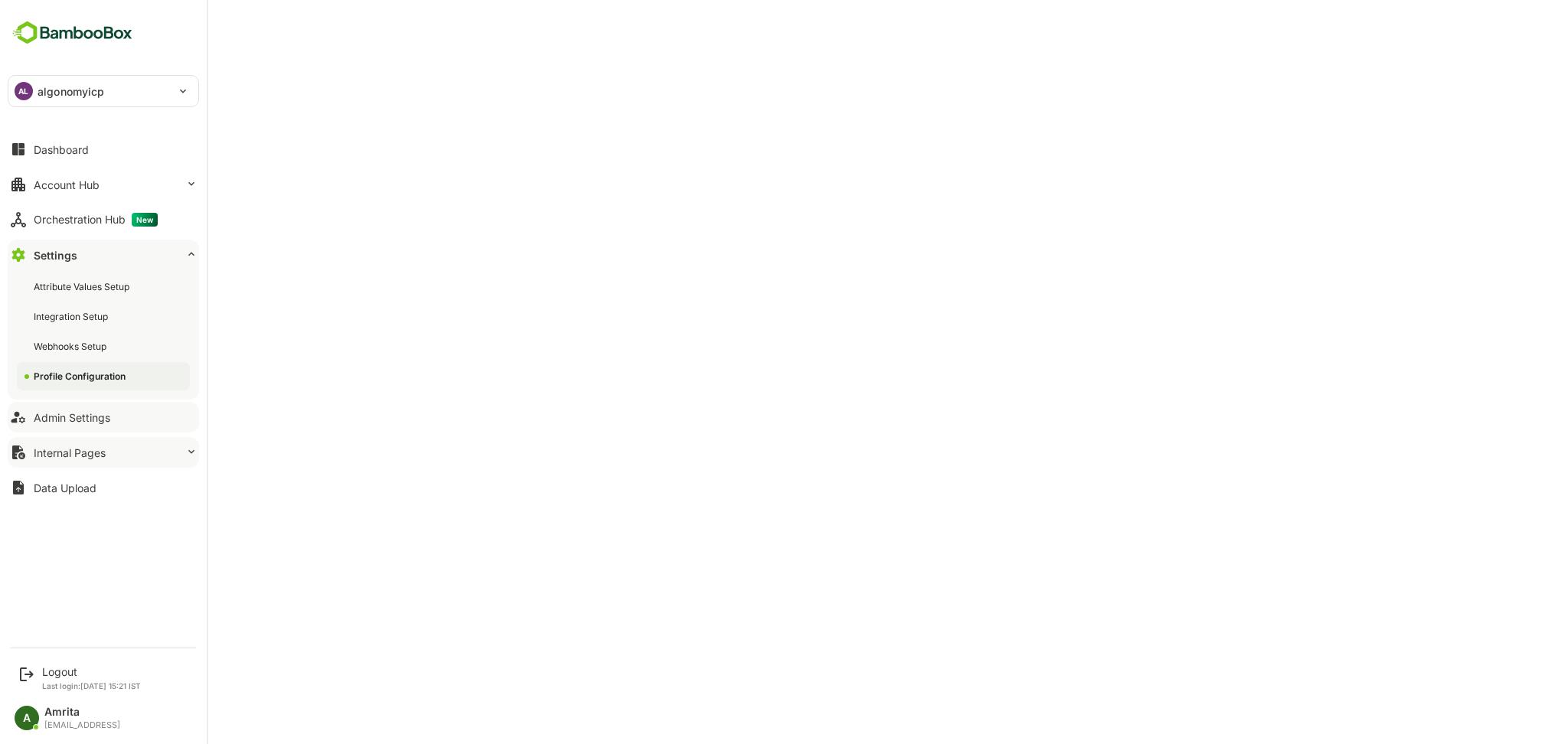
click at [103, 414] on div "Admin Settings" at bounding box center [72, 417] width 76 height 13
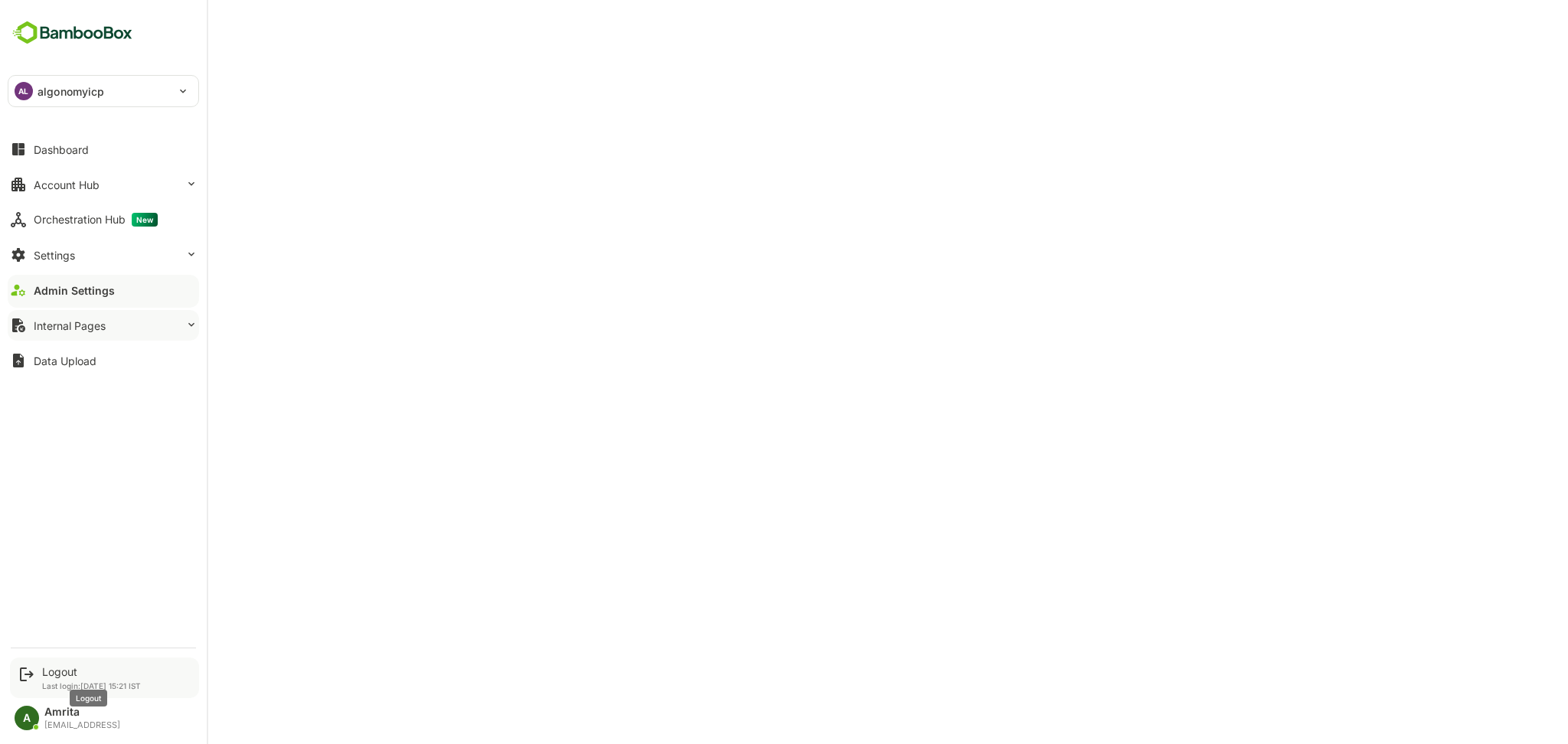
click at [67, 668] on div "Logout" at bounding box center [91, 671] width 99 height 13
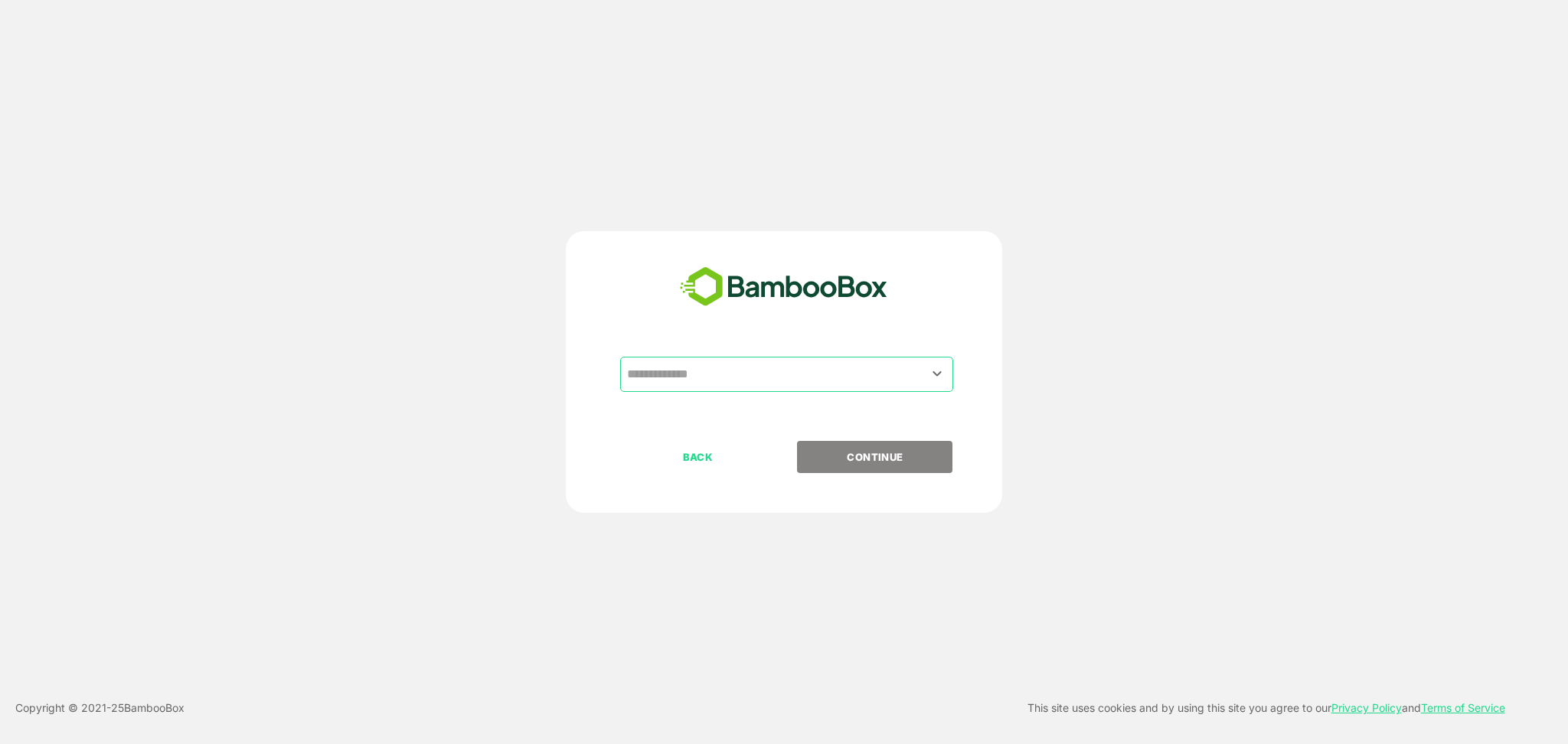
click at [761, 375] on input "text" at bounding box center [786, 374] width 327 height 29
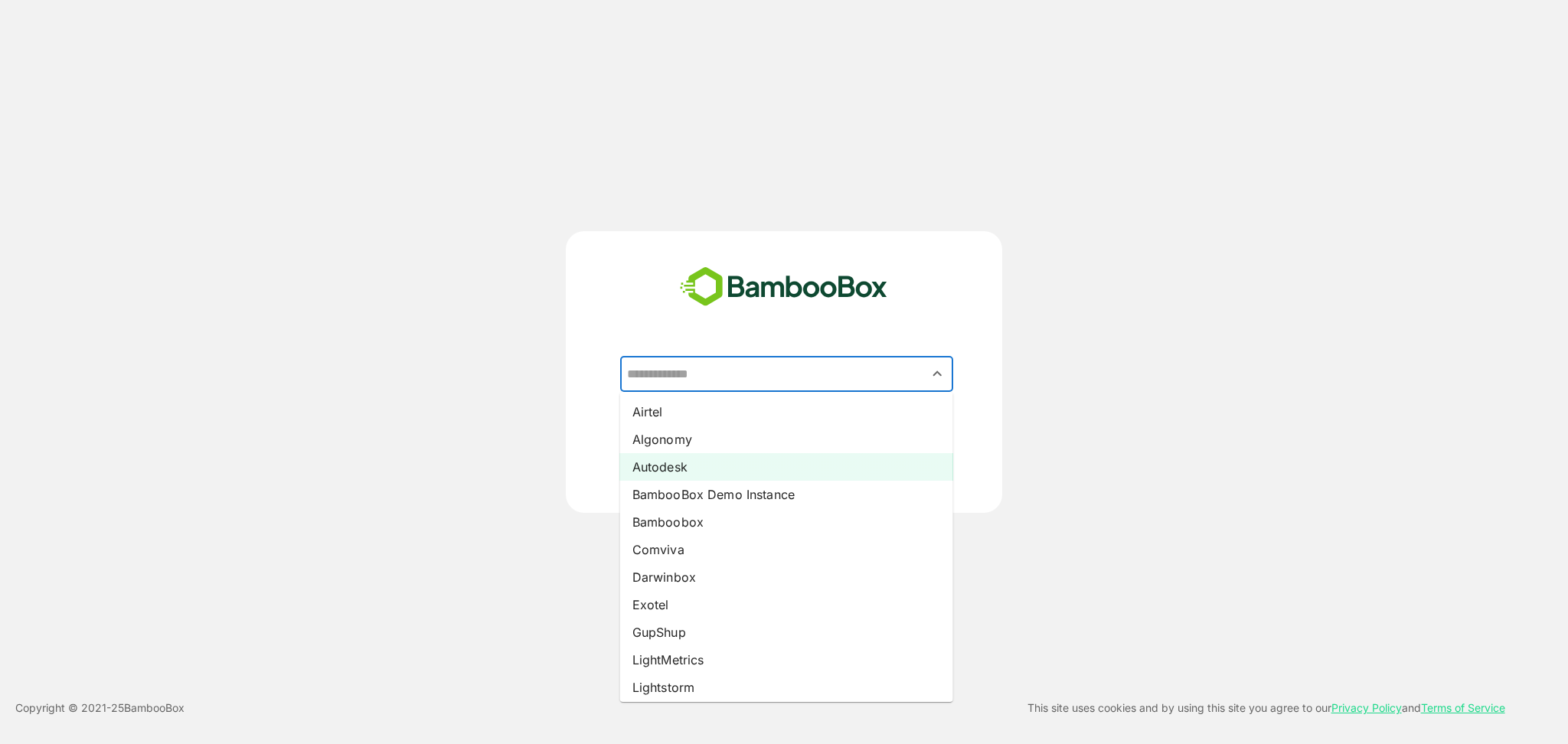
click at [741, 463] on li "Autodesk" at bounding box center [787, 466] width 334 height 27
type input "********"
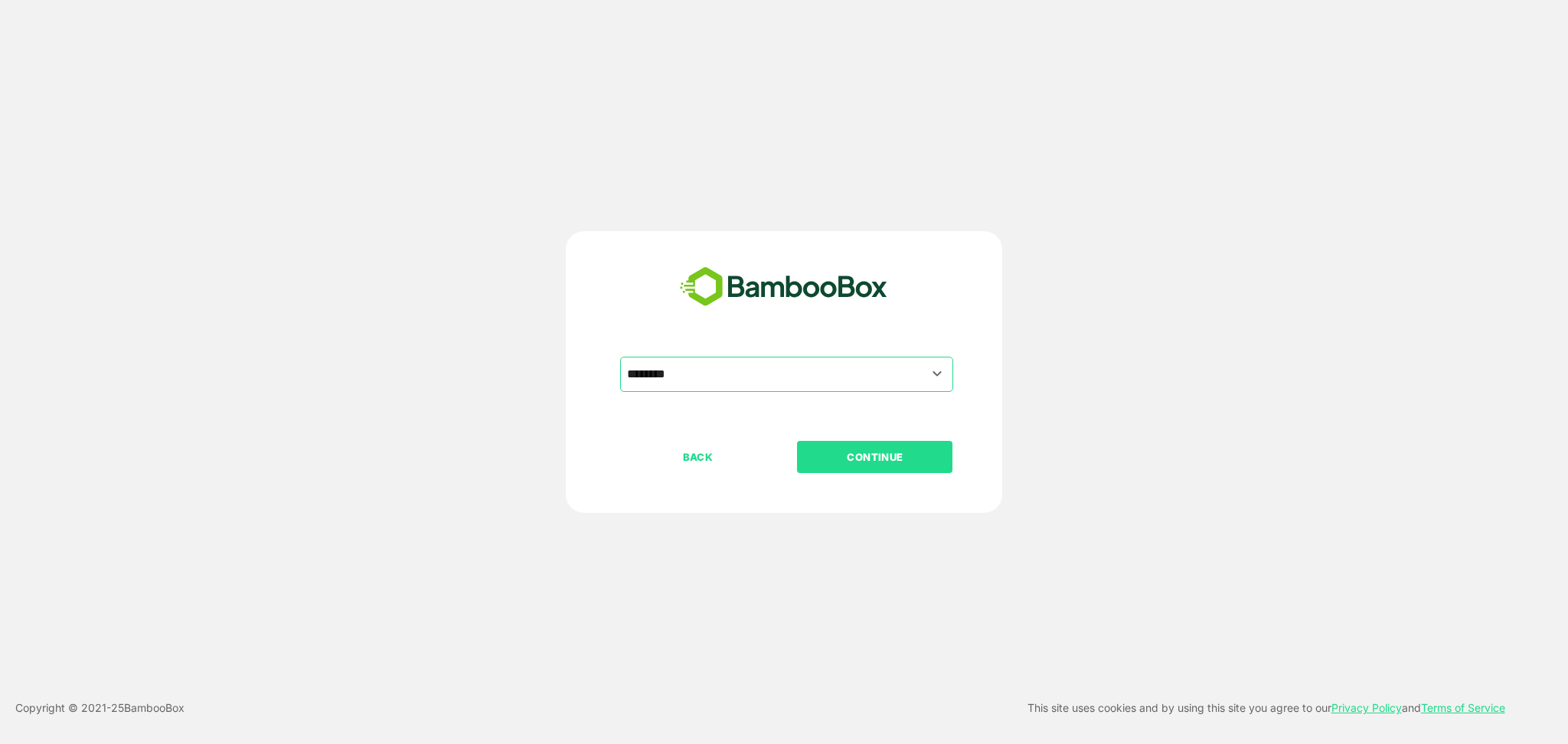
click at [876, 462] on p "CONTINUE" at bounding box center [875, 457] width 154 height 17
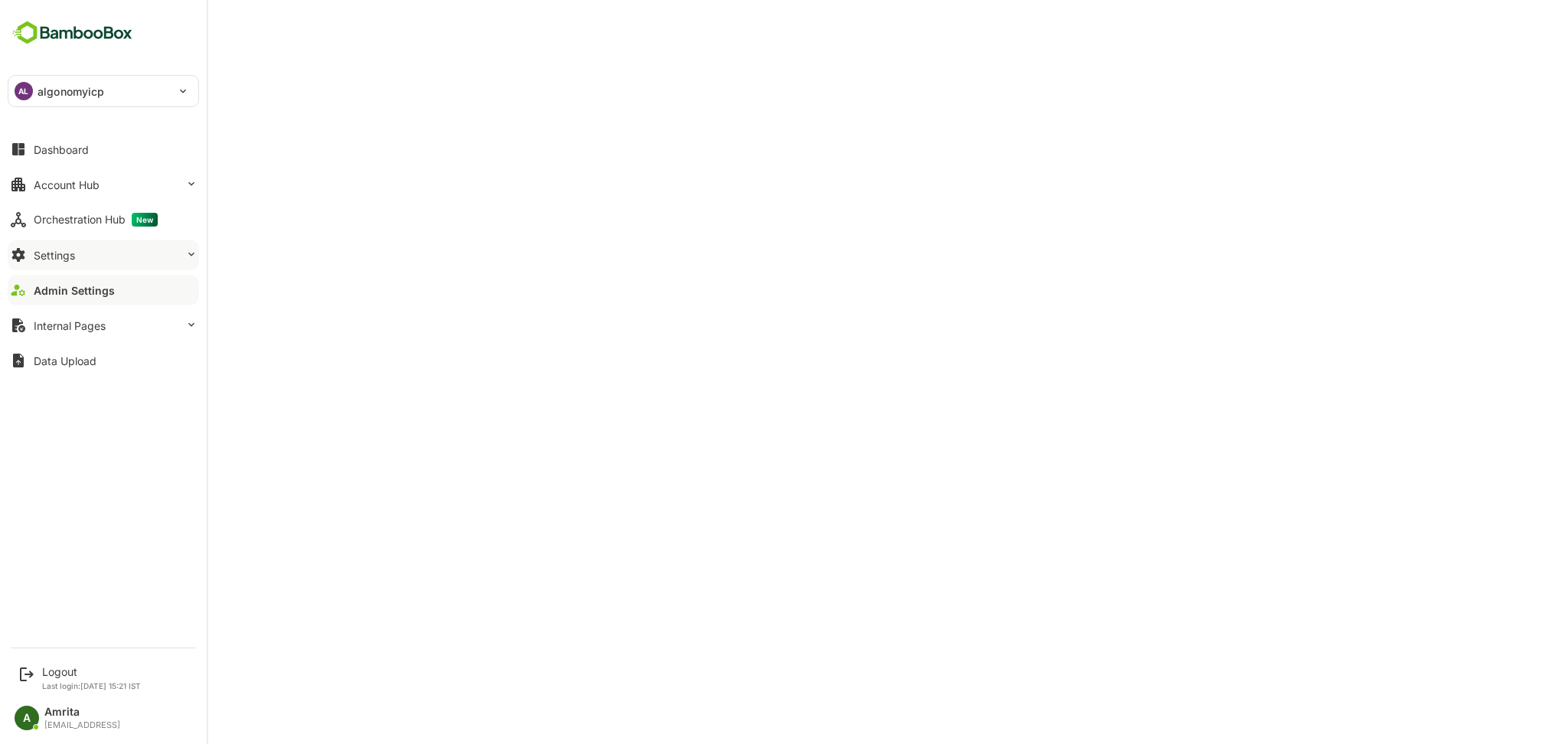
click at [133, 251] on button "Settings" at bounding box center [103, 254] width 191 height 31
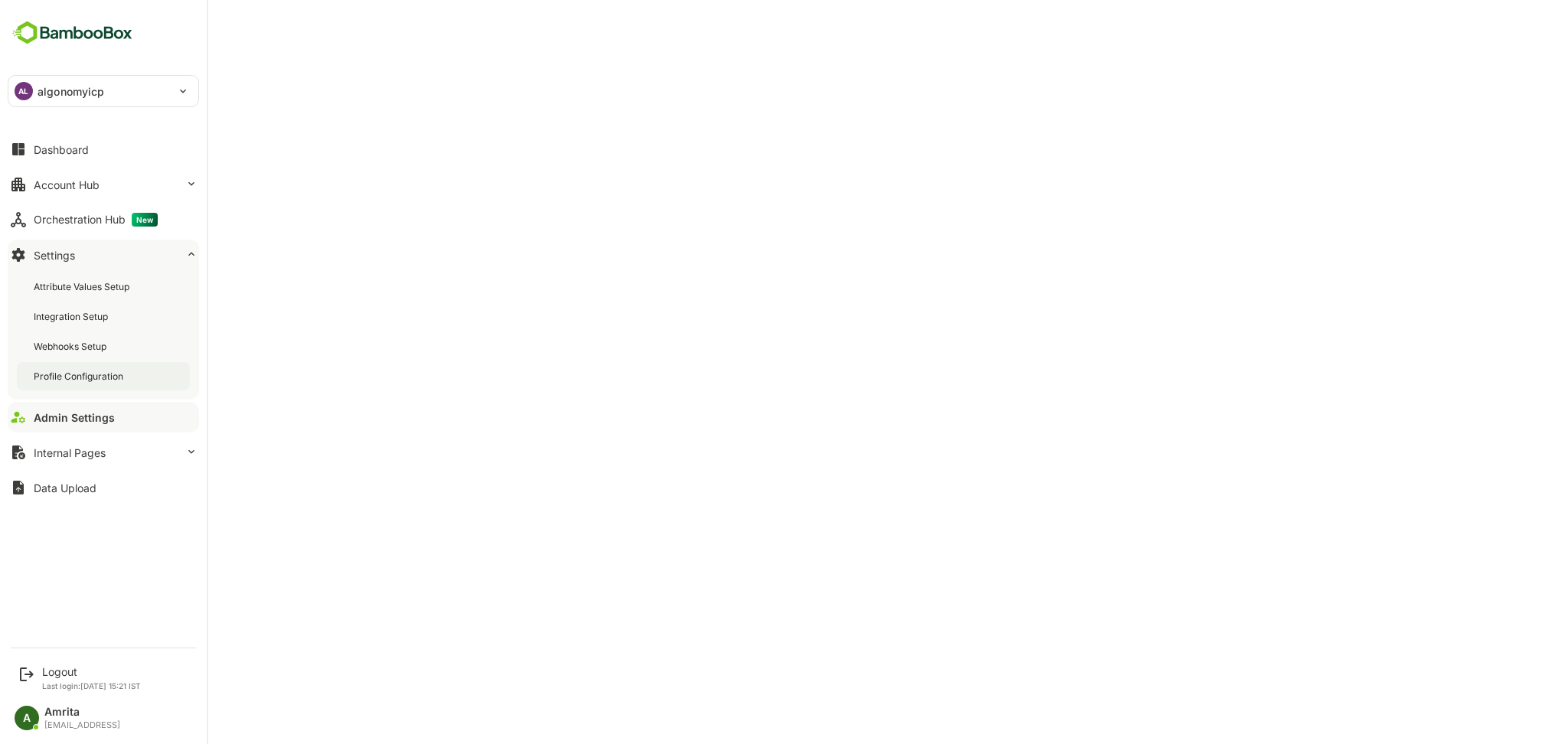
click at [123, 372] on div "Profile Configuration" at bounding box center [80, 377] width 92 height 13
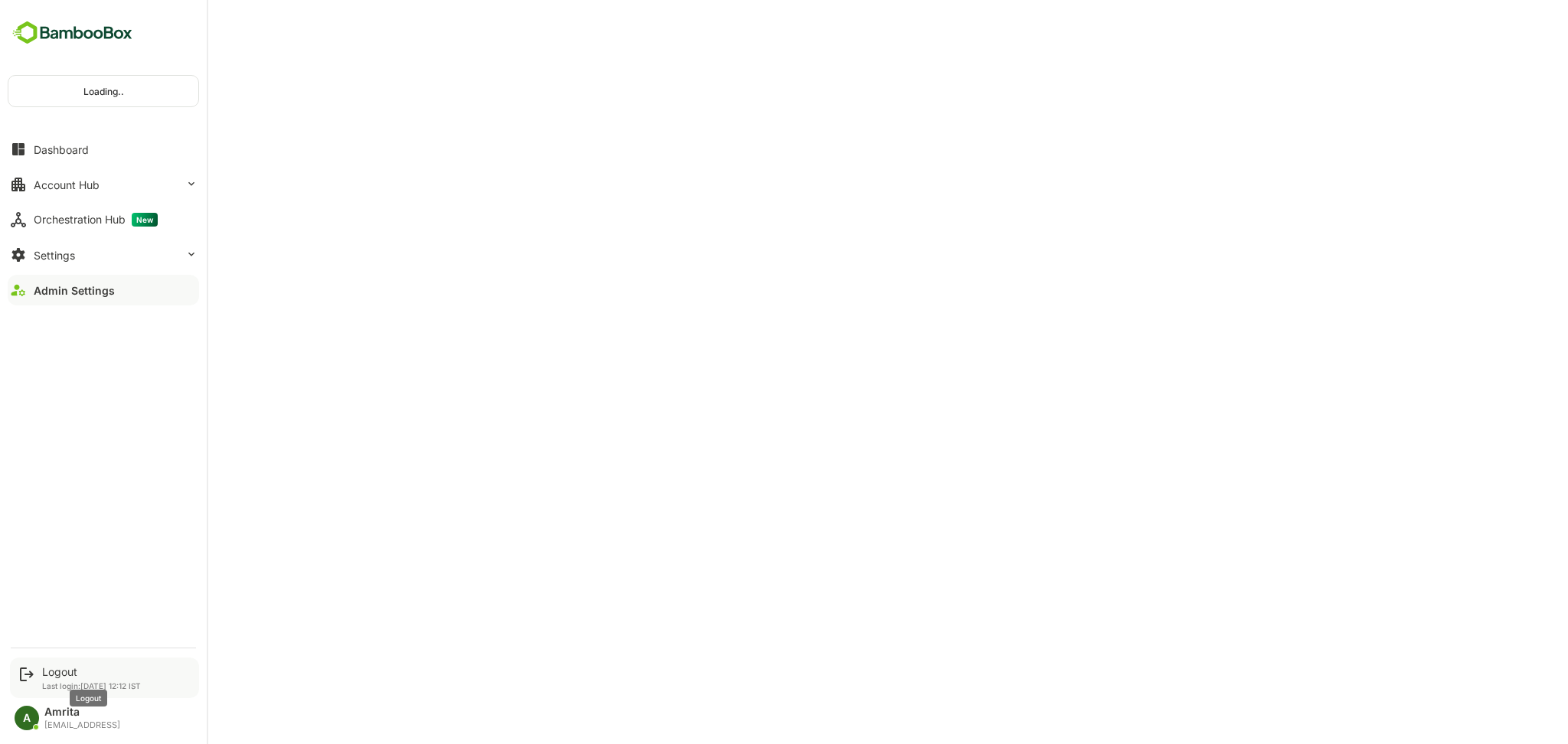
click at [49, 671] on div "Logout" at bounding box center [91, 671] width 99 height 13
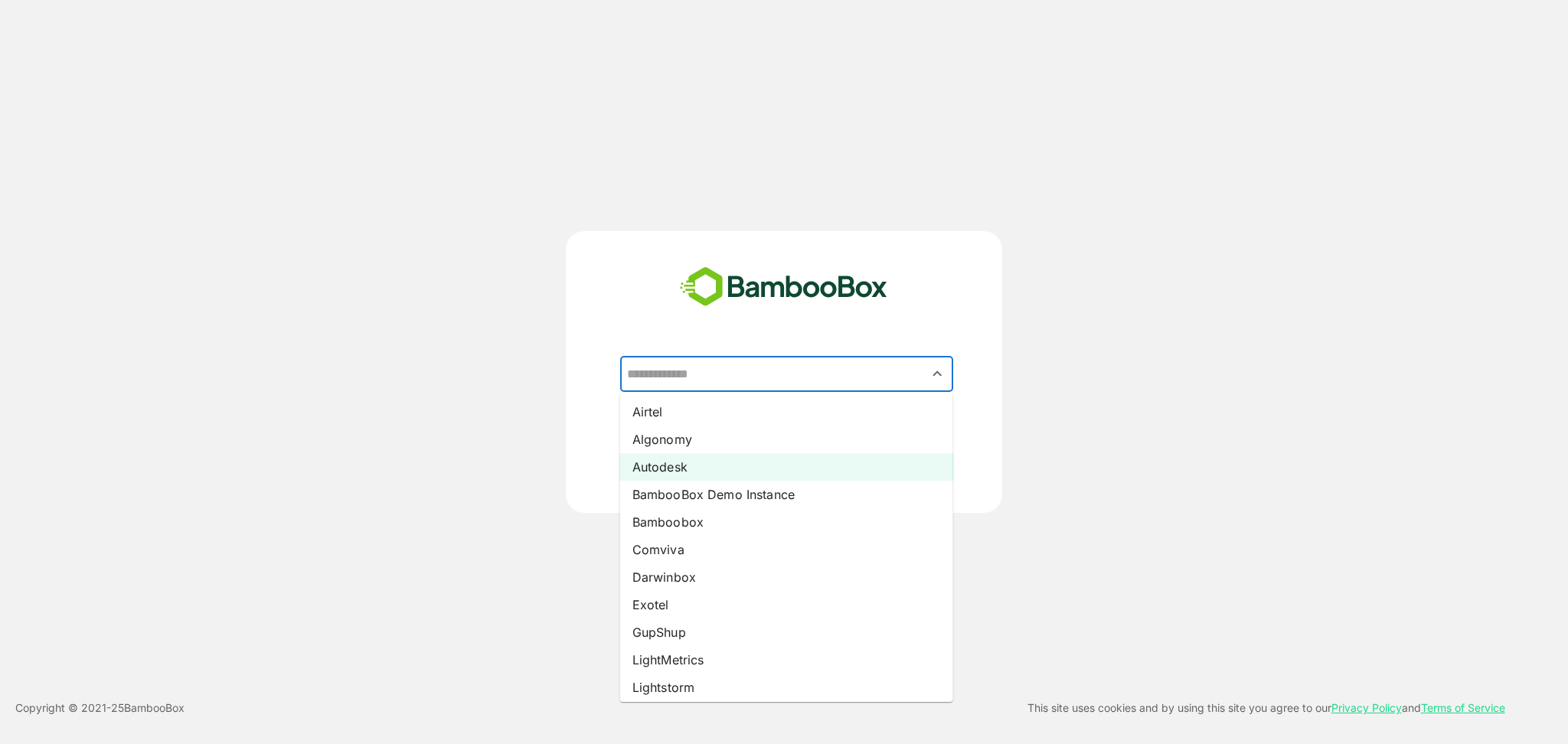
drag, startPoint x: 801, startPoint y: 381, endPoint x: 693, endPoint y: 476, distance: 143.8
click at [693, 476] on li "Autodesk" at bounding box center [787, 466] width 334 height 27
type input "********"
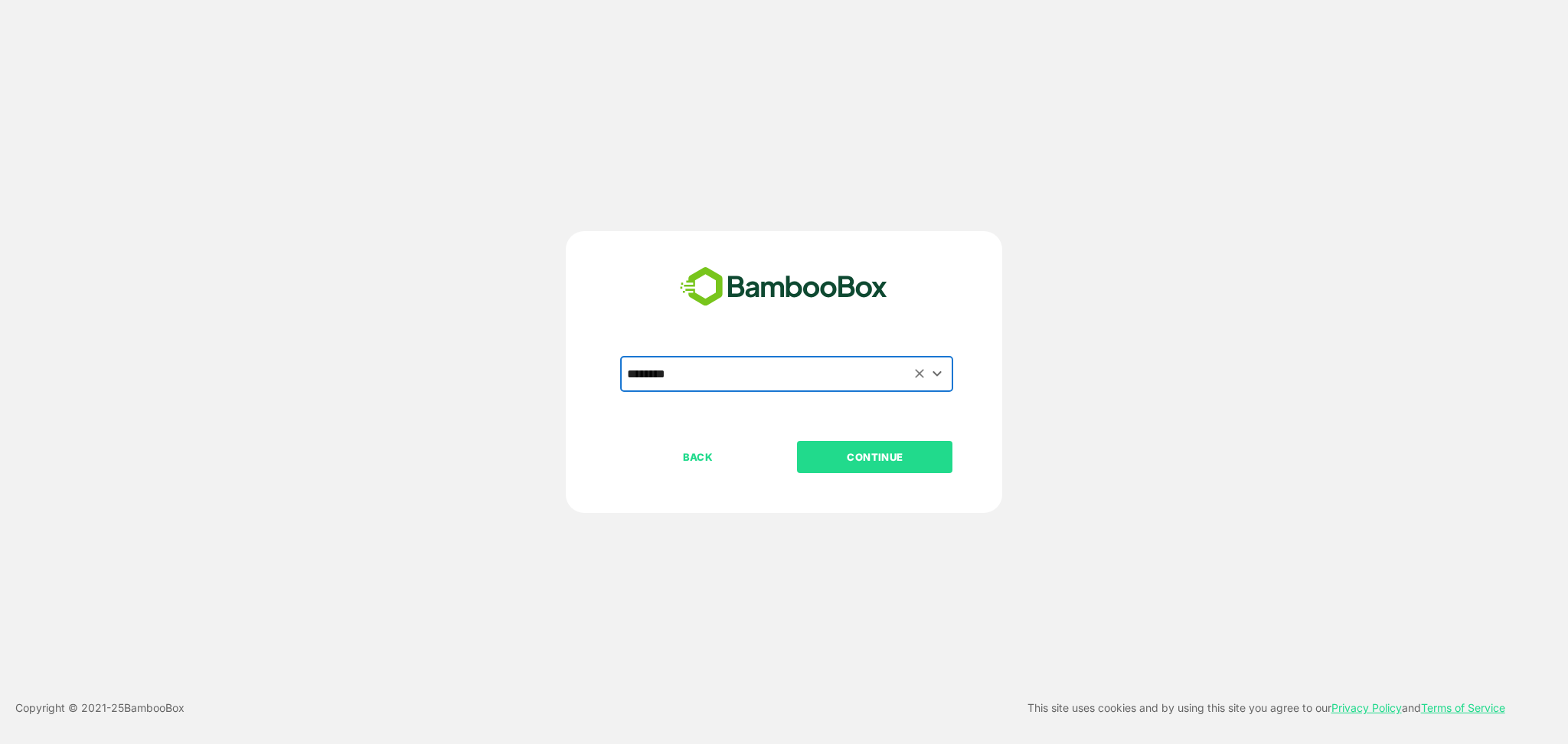
click at [923, 448] on p "CONTINUE" at bounding box center [875, 457] width 154 height 17
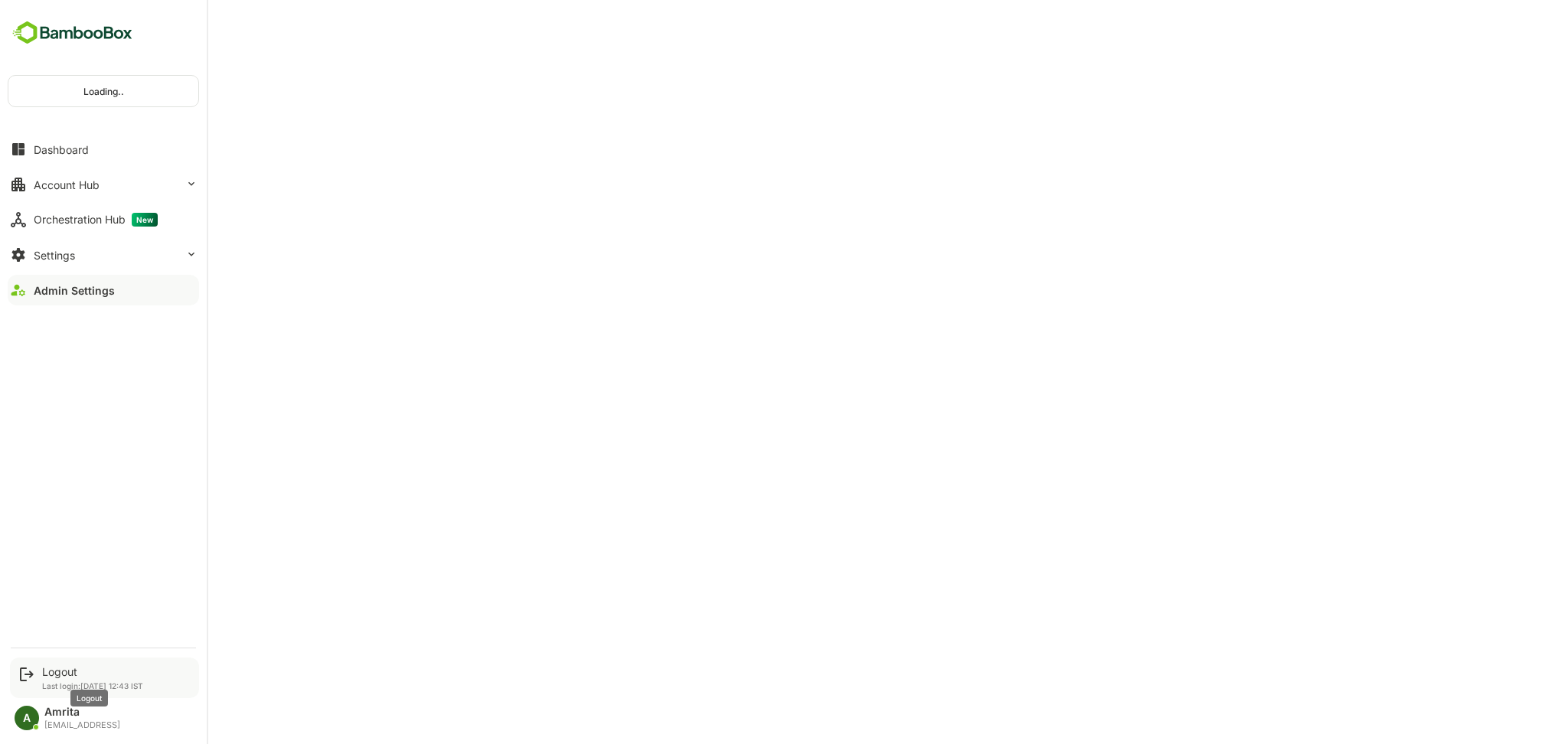
click at [65, 671] on div "Logout" at bounding box center [92, 671] width 101 height 13
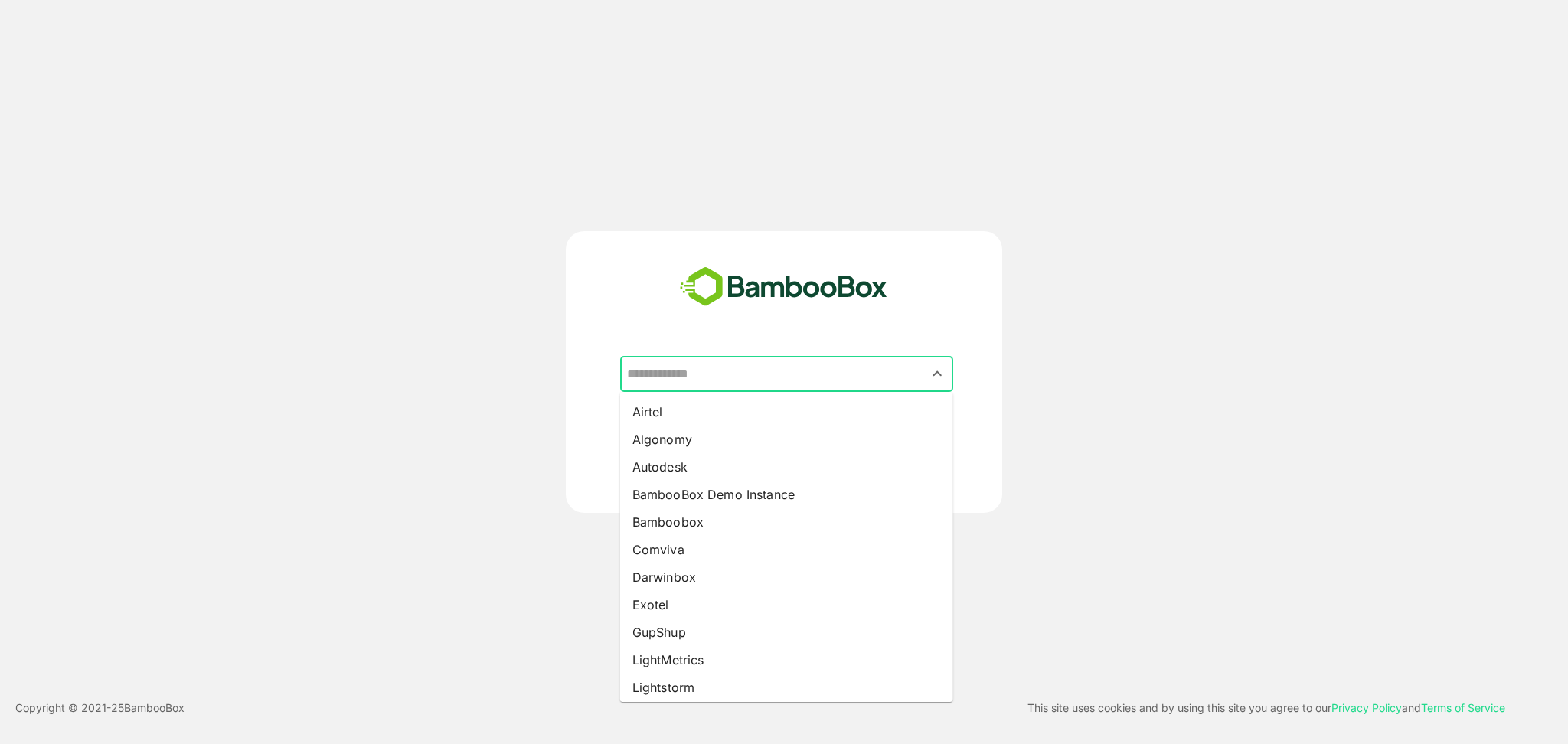
click at [688, 375] on input "text" at bounding box center [786, 374] width 327 height 29
click at [688, 444] on li "Algonomy" at bounding box center [787, 439] width 334 height 27
type input "********"
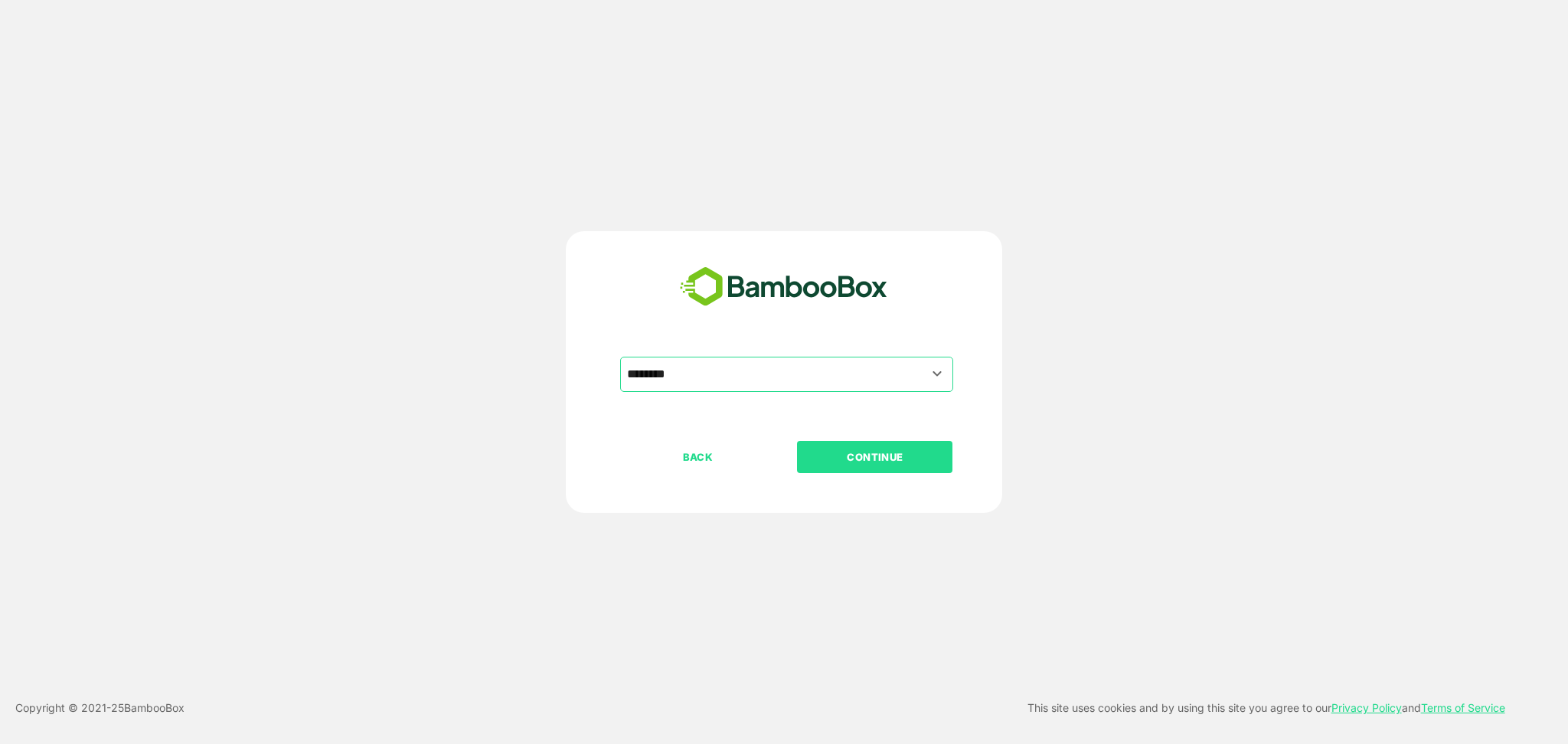
click at [844, 475] on div "BACK CONTINUE" at bounding box center [797, 506] width 354 height 130
click at [833, 447] on button "CONTINUE" at bounding box center [874, 457] width 155 height 32
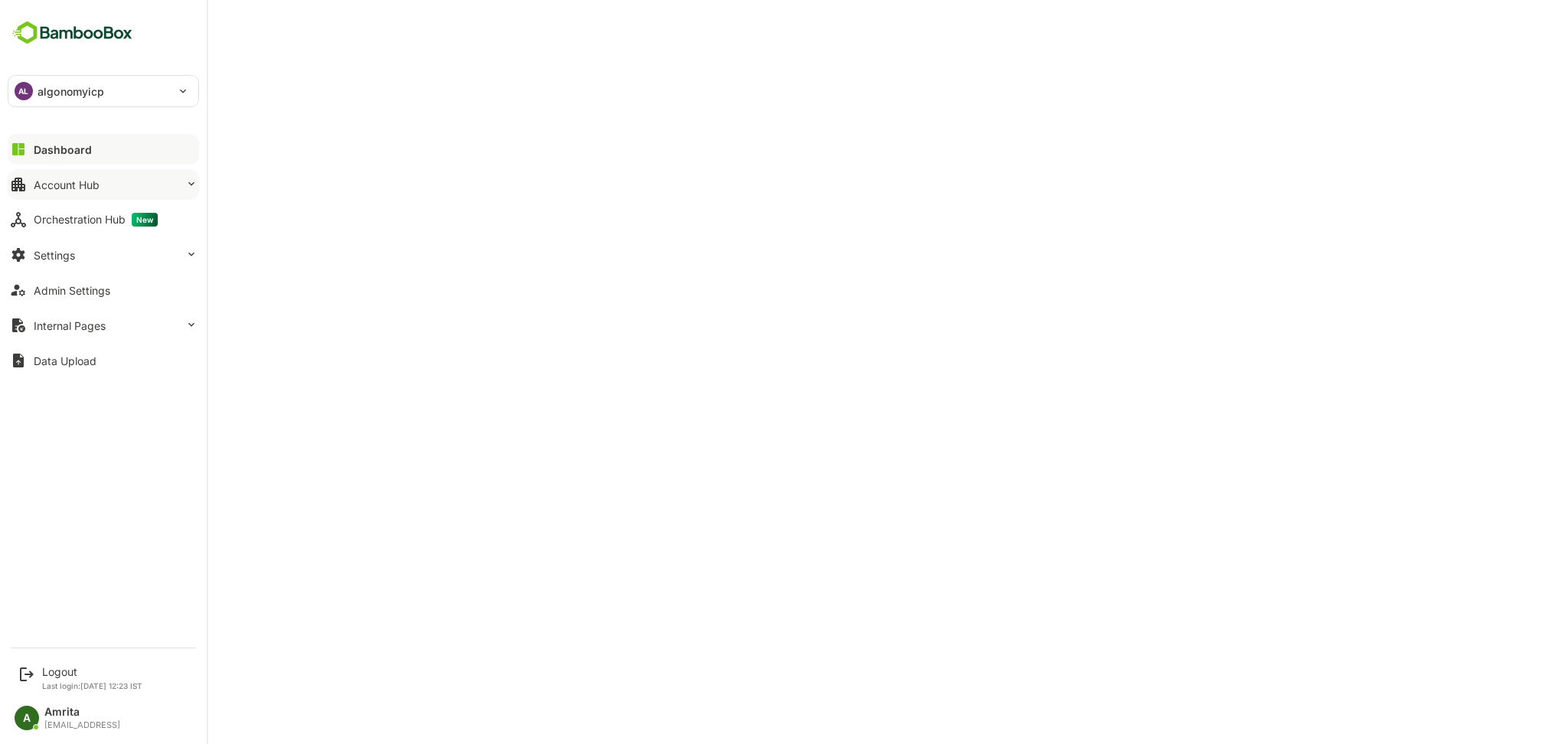
click at [34, 182] on div "Account Hub" at bounding box center [67, 185] width 66 height 13
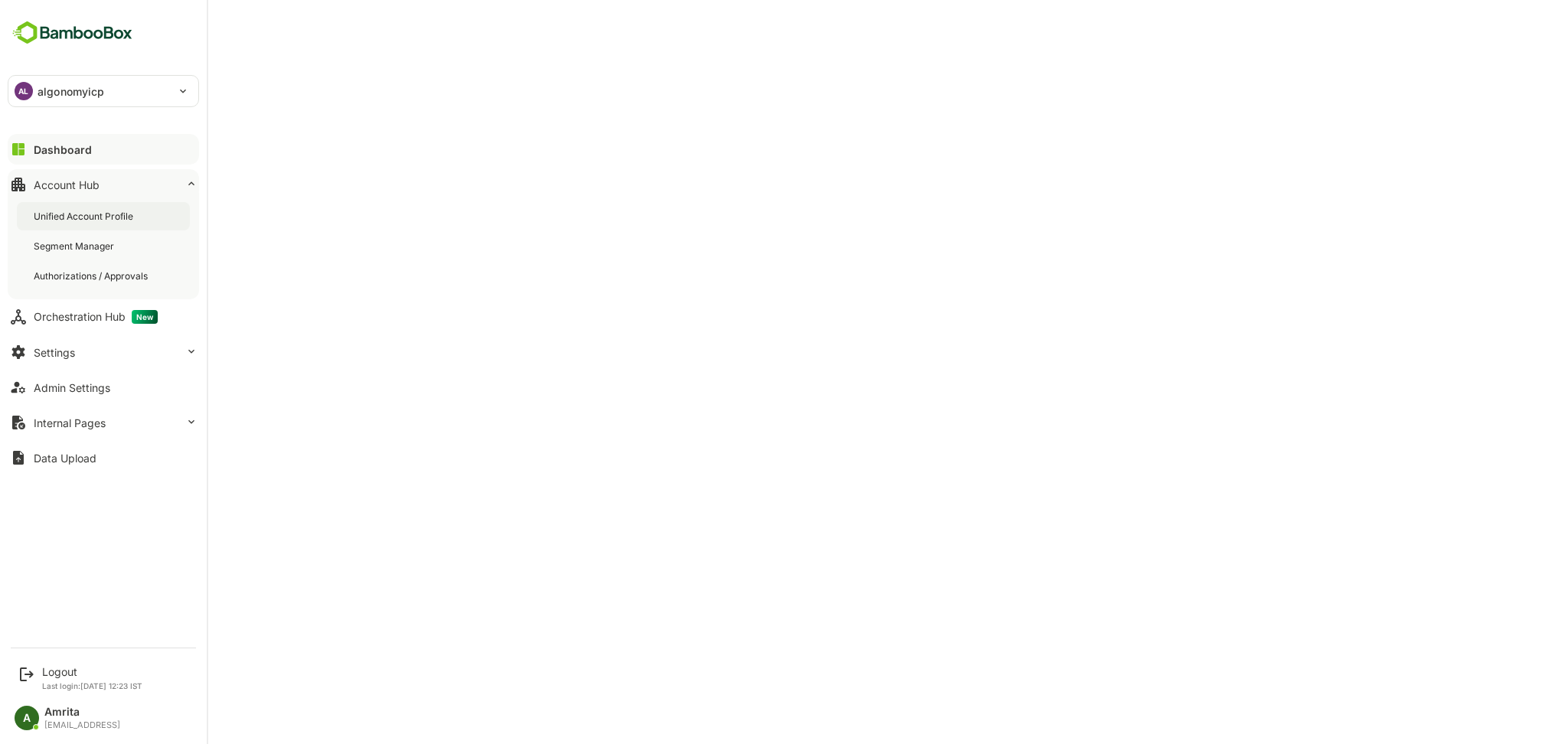
click at [67, 216] on div "Unified Account Profile" at bounding box center [85, 217] width 103 height 13
click at [59, 664] on div "Logout Last login: [DATE] 12:23 IST" at bounding box center [105, 677] width 189 height 40
click at [51, 677] on div "Logout" at bounding box center [92, 671] width 100 height 13
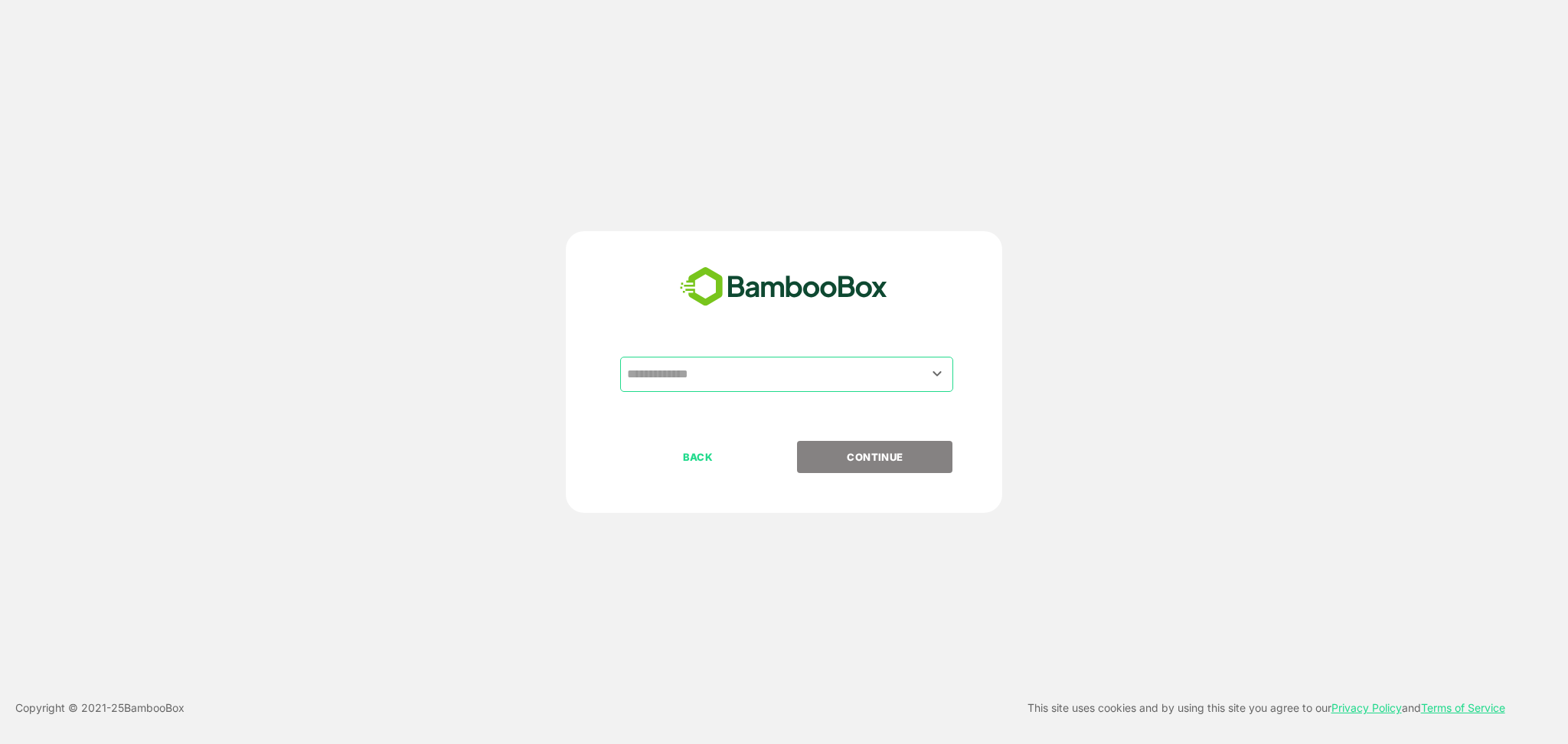
click at [692, 363] on input "text" at bounding box center [786, 374] width 327 height 29
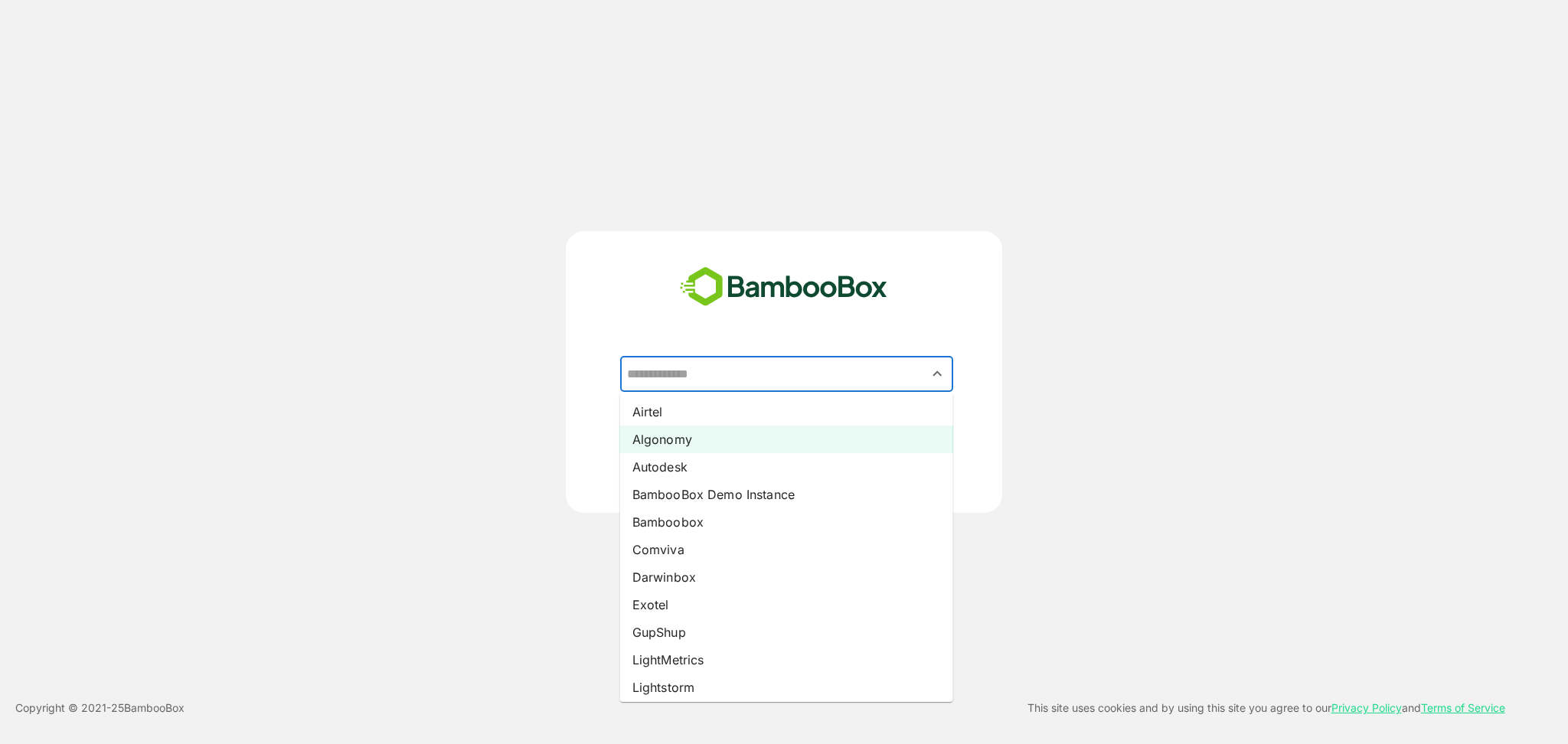
click at [684, 439] on li "Algonomy" at bounding box center [787, 439] width 334 height 27
type input "********"
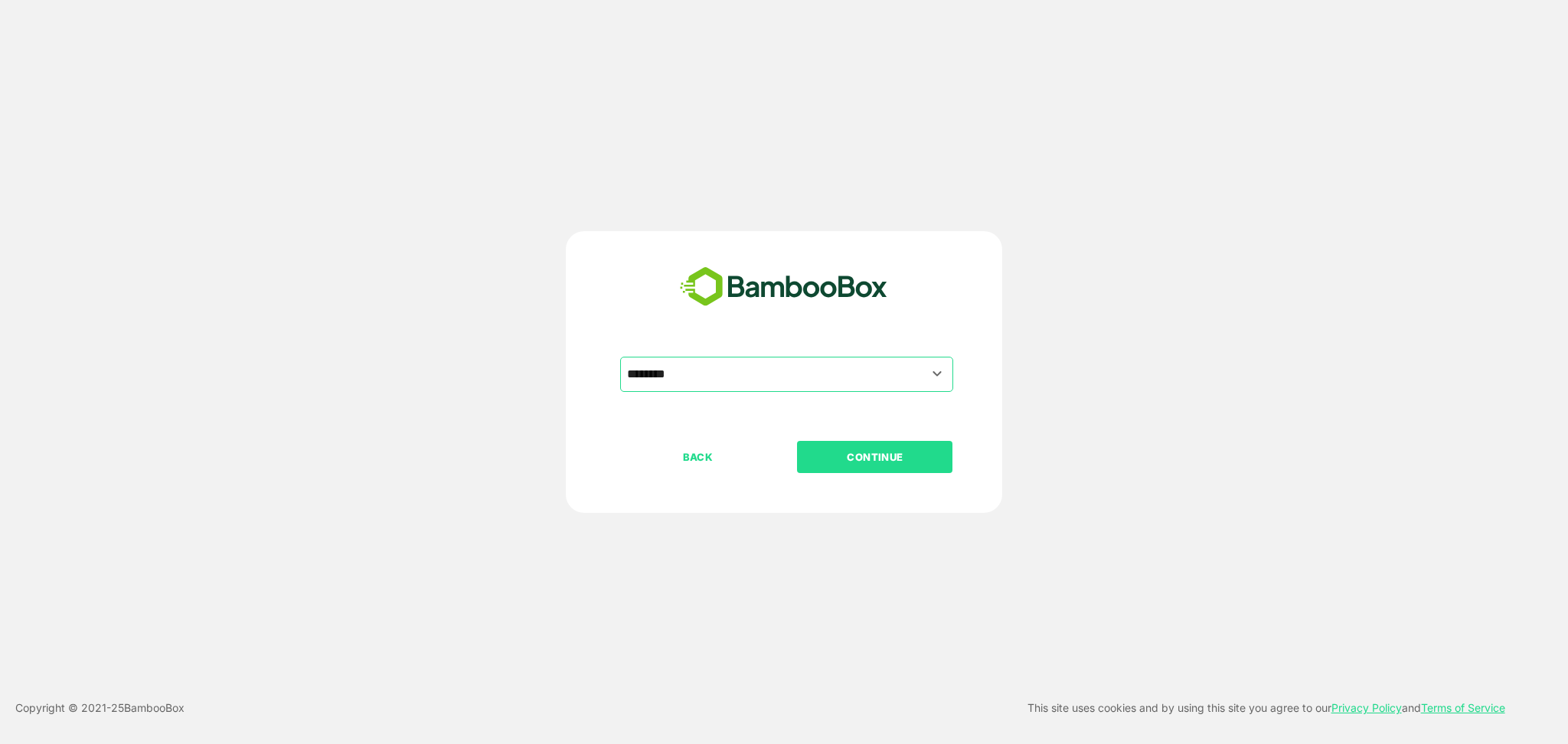
click at [812, 448] on p "CONTINUE" at bounding box center [875, 457] width 154 height 17
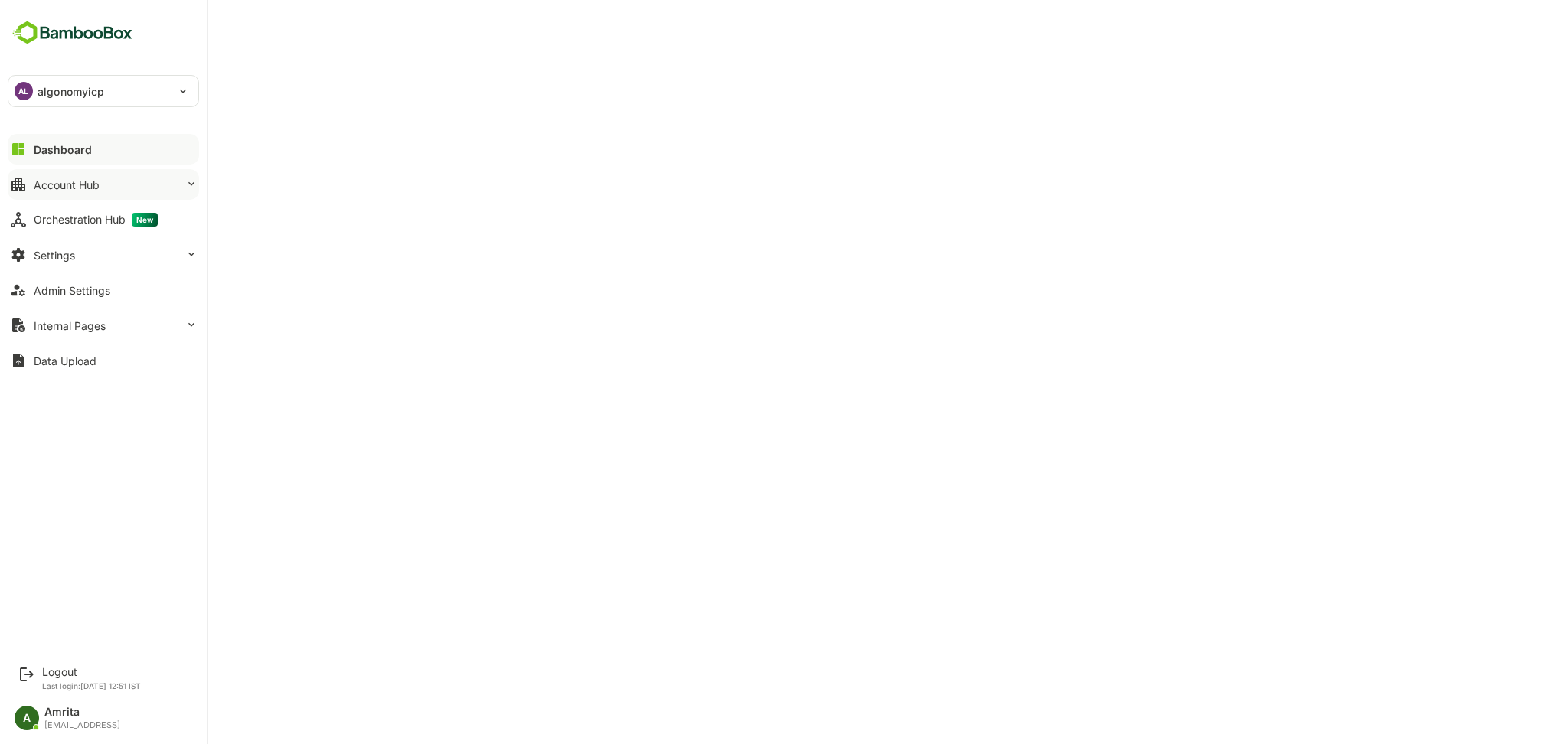
click at [42, 183] on div "Account Hub" at bounding box center [67, 185] width 66 height 13
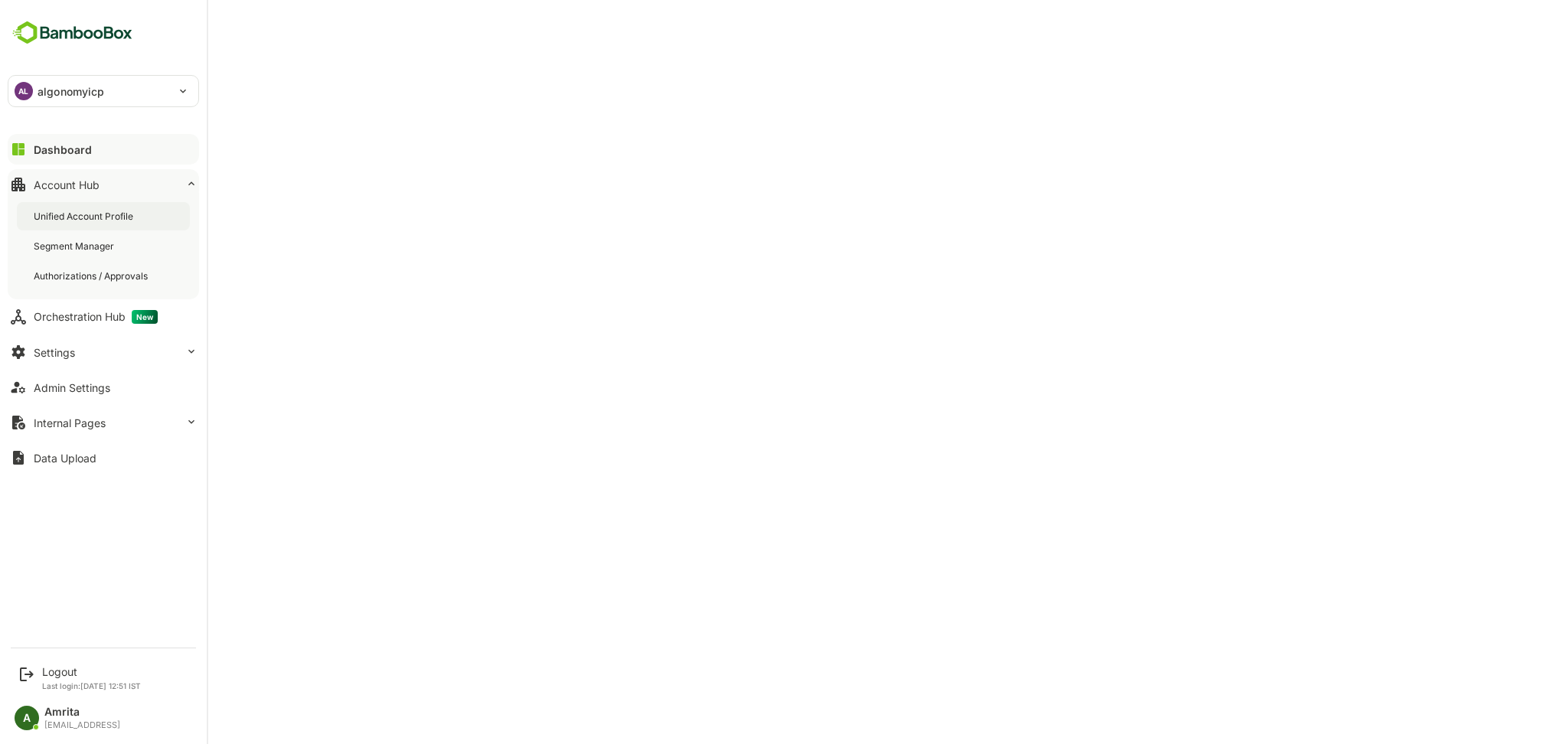
click at [90, 214] on div "Unified Account Profile" at bounding box center [85, 217] width 103 height 13
click at [72, 136] on button "Dashboard" at bounding box center [103, 149] width 191 height 31
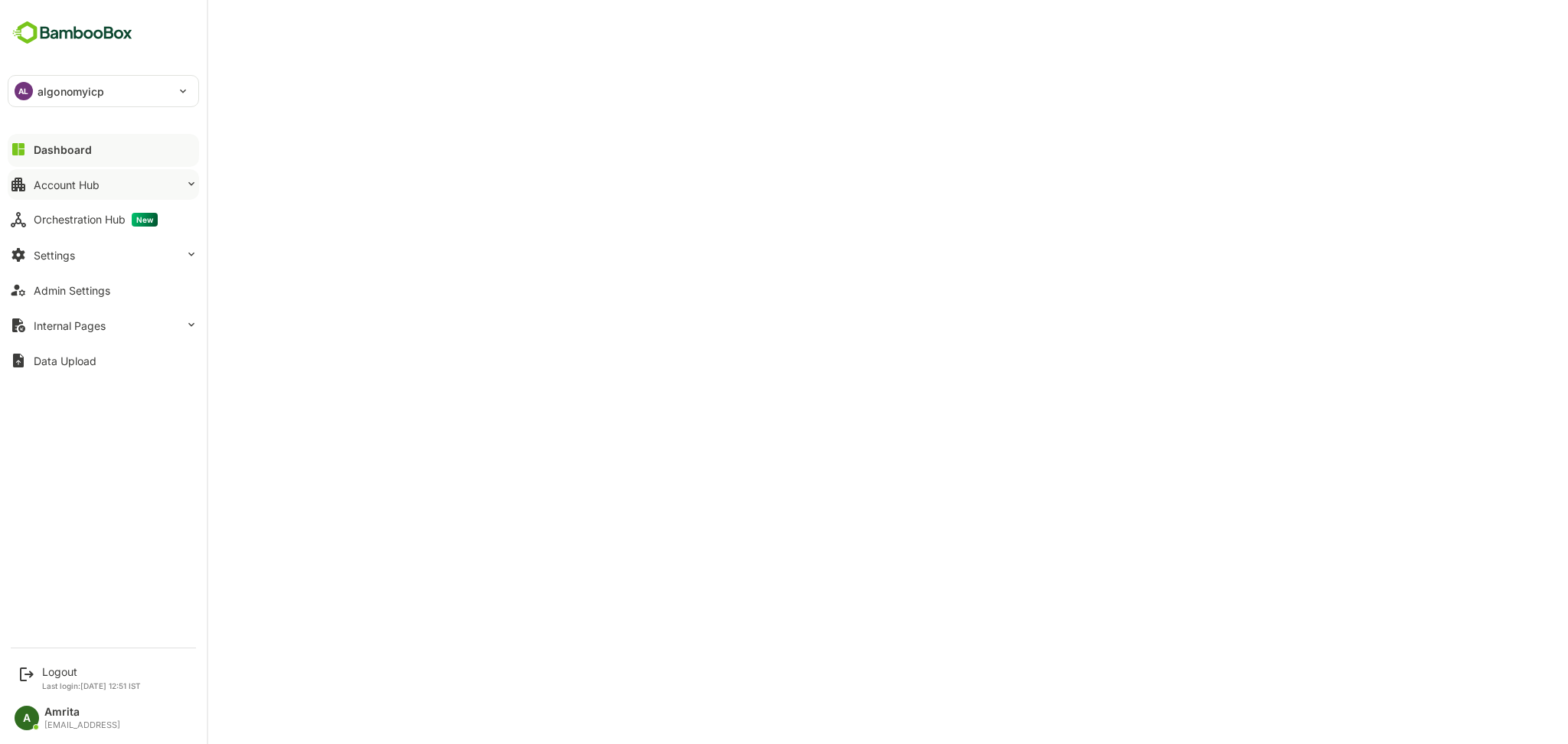
click at [49, 184] on div "Account Hub" at bounding box center [67, 185] width 66 height 13
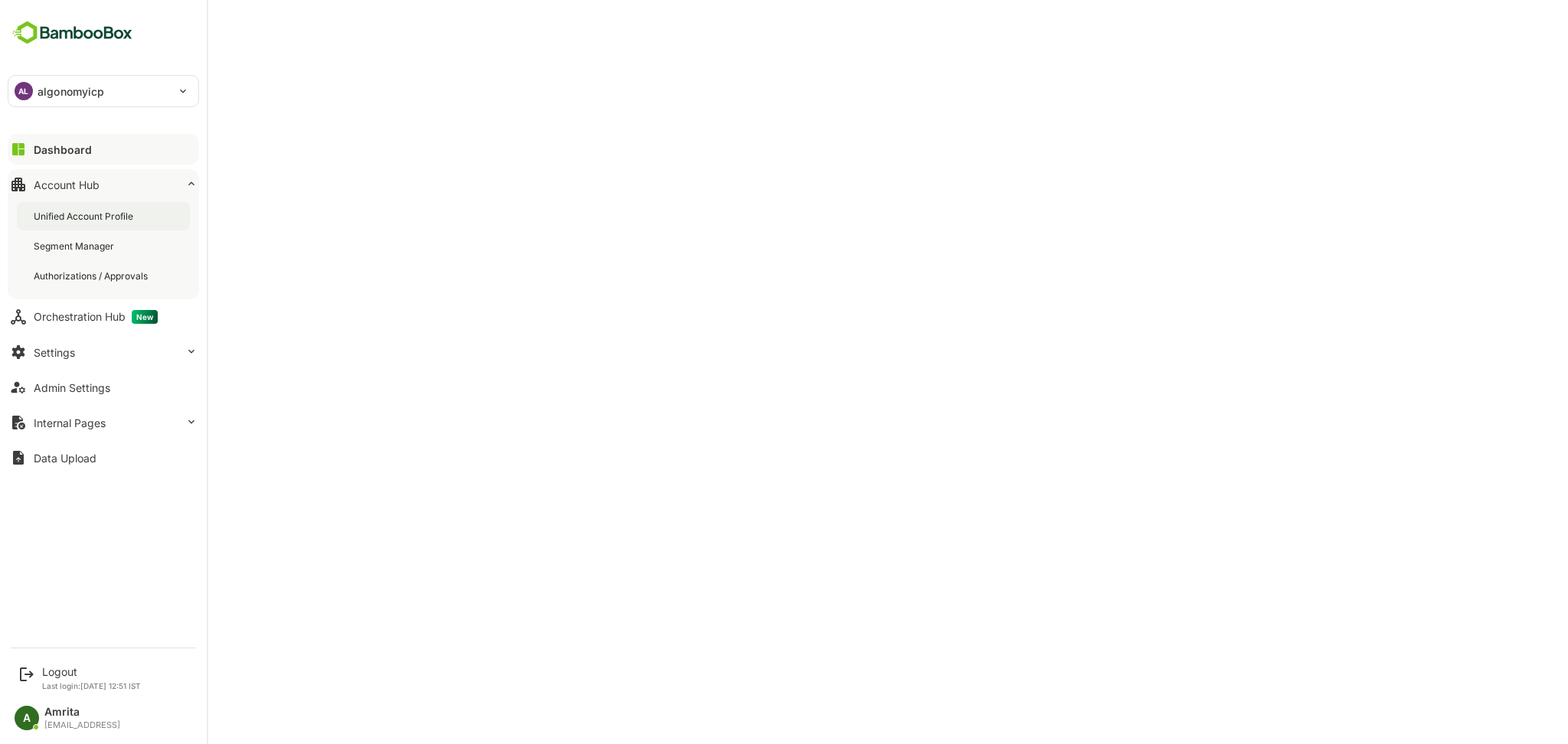
click at [137, 210] on div "Unified Account Profile" at bounding box center [85, 217] width 103 height 13
click at [41, 151] on div "Dashboard" at bounding box center [61, 150] width 56 height 13
